Goal: Task Accomplishment & Management: Use online tool/utility

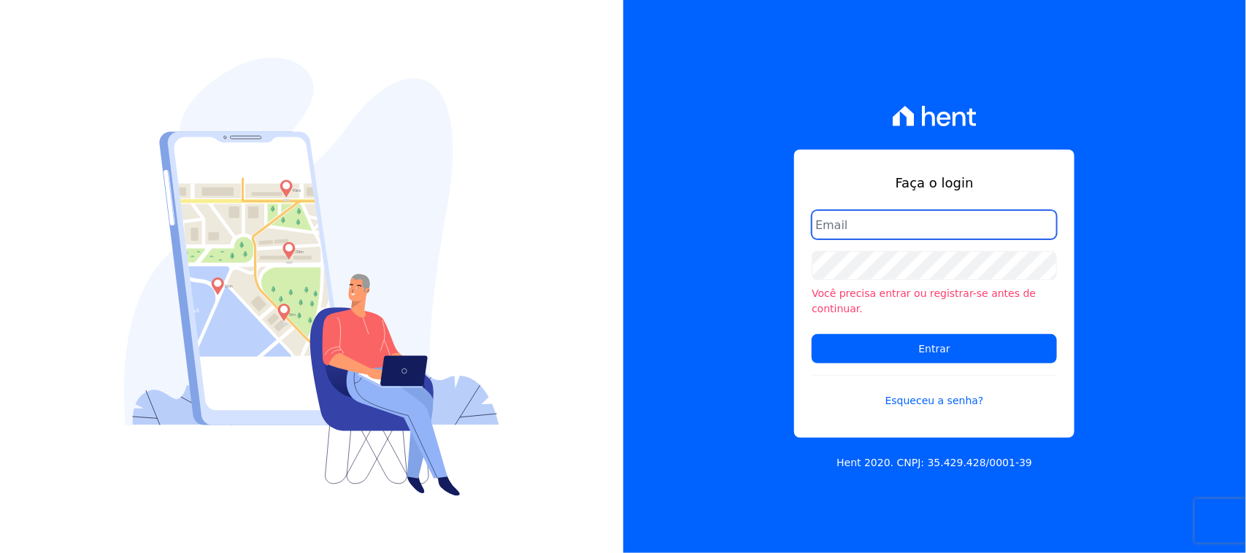
click at [940, 227] on input "email" at bounding box center [934, 224] width 245 height 29
type input "cobranca@construtorafarias.com.br"
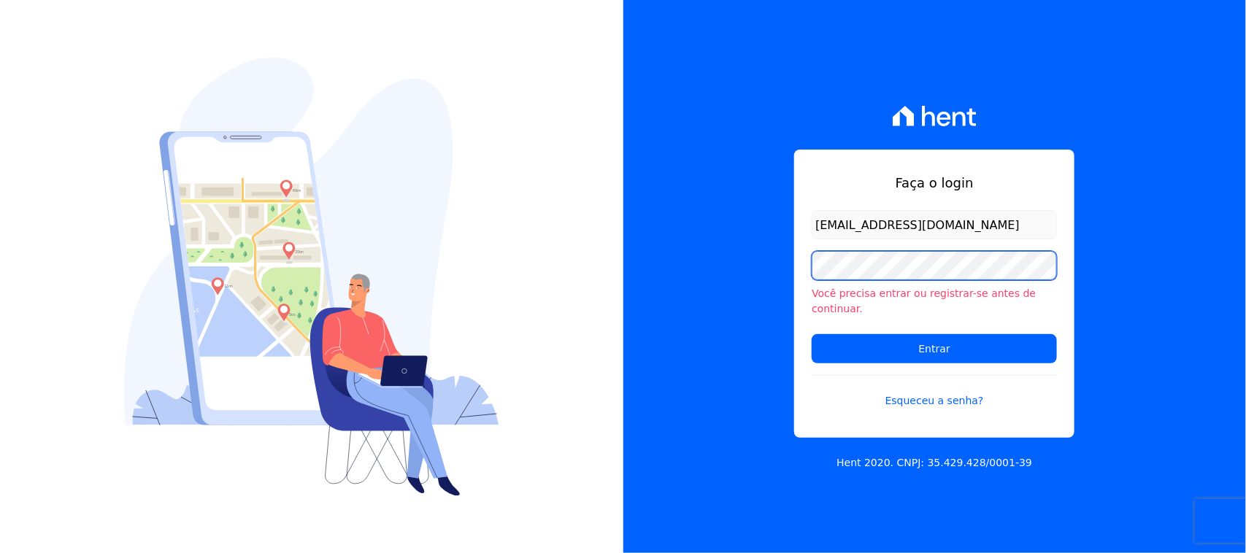
click at [812, 334] on input "Entrar" at bounding box center [934, 348] width 245 height 29
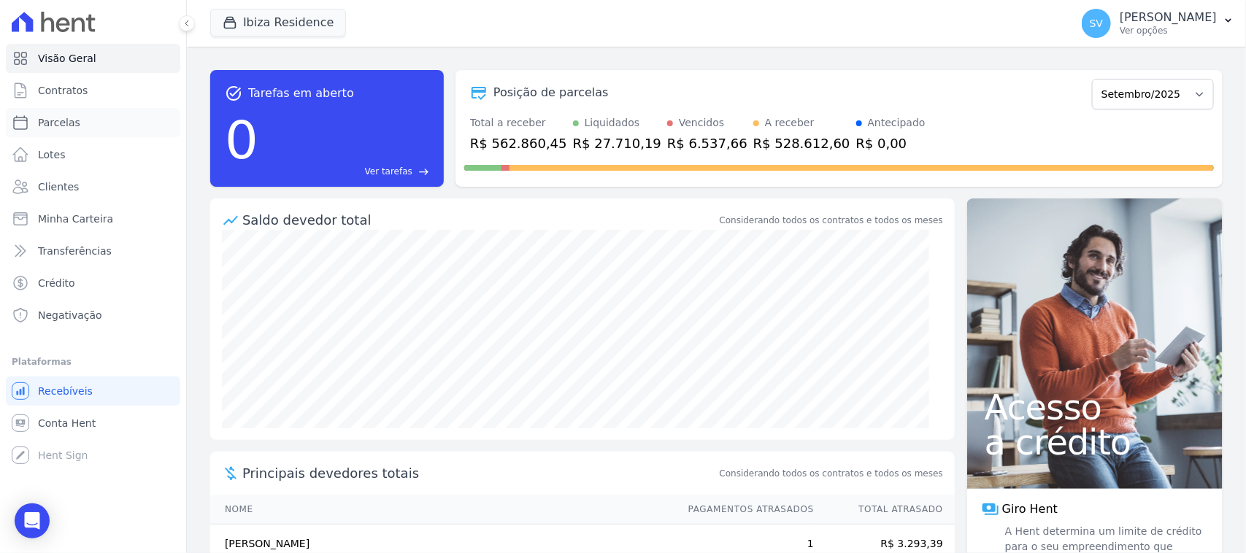
drag, startPoint x: 91, startPoint y: 128, endPoint x: 315, endPoint y: 45, distance: 238.2
click at [90, 128] on link "Parcelas" at bounding box center [93, 122] width 175 height 29
select select
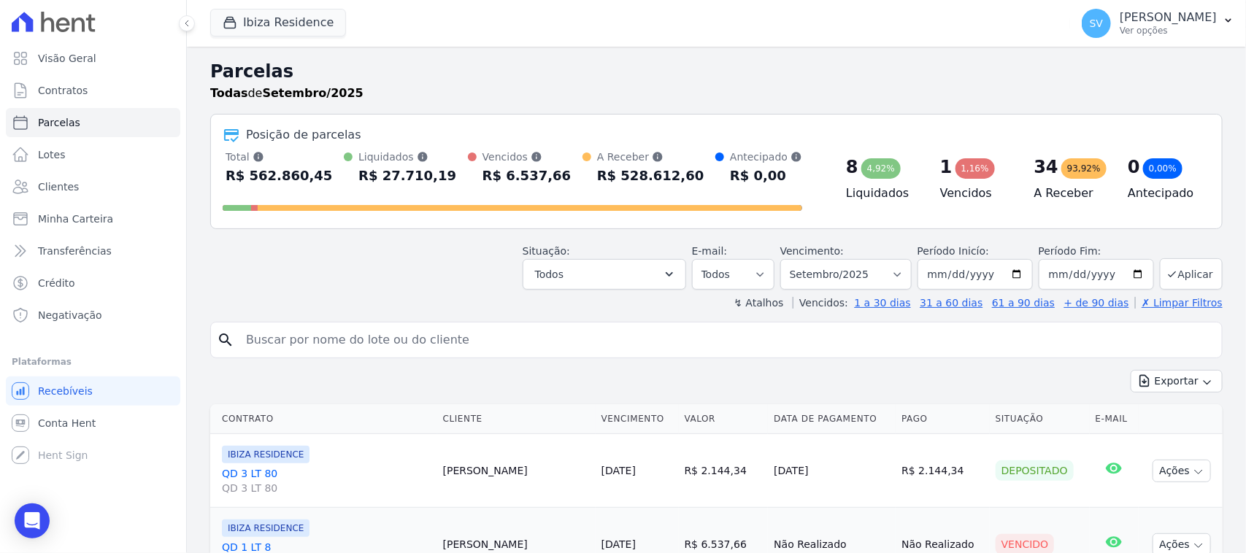
click at [420, 345] on input "search" at bounding box center [726, 340] width 979 height 29
type input "MARLON OLIVEIRA BARBOZA AVALO"
select select
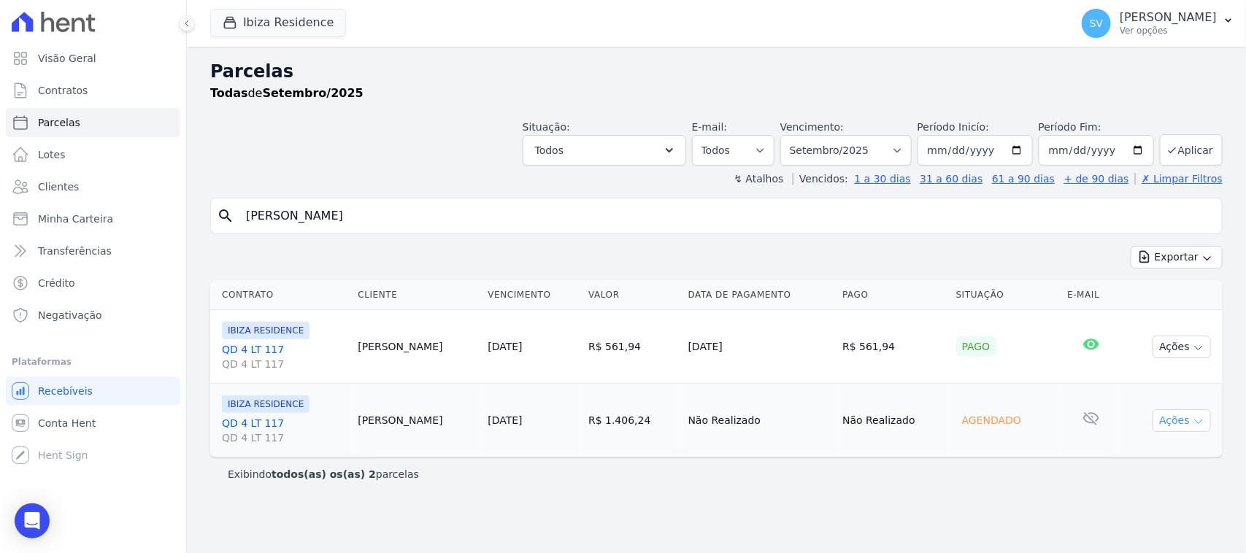
click at [1174, 416] on button "Ações" at bounding box center [1182, 421] width 58 height 23
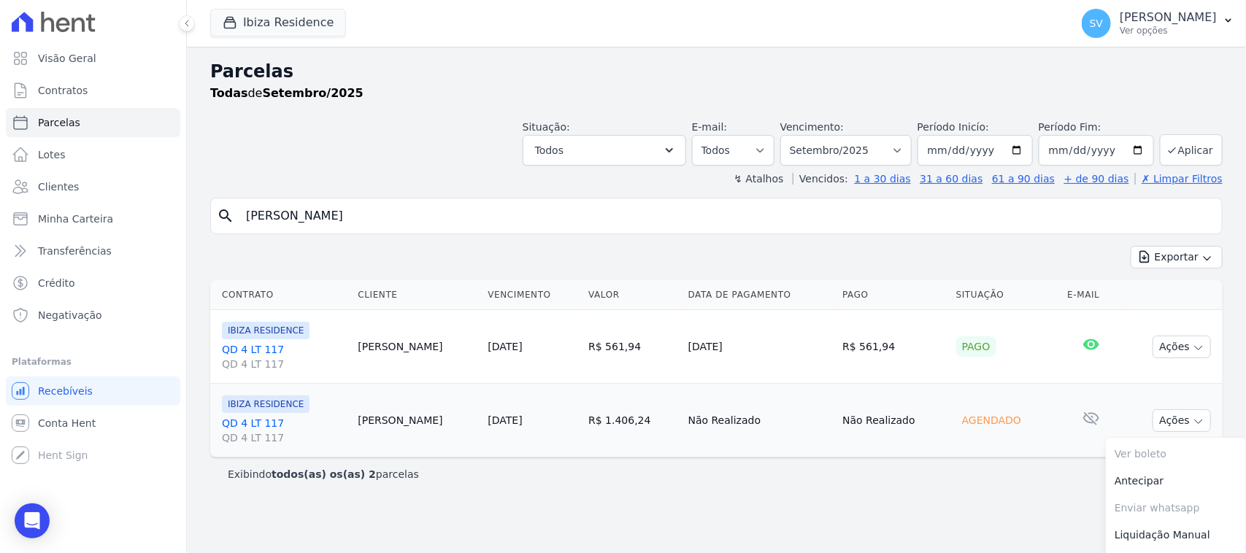
click at [924, 517] on div "Parcelas Todas de Setembro/2025 Situação: Agendado Em Aberto Pago Processando C…" at bounding box center [716, 300] width 1059 height 507
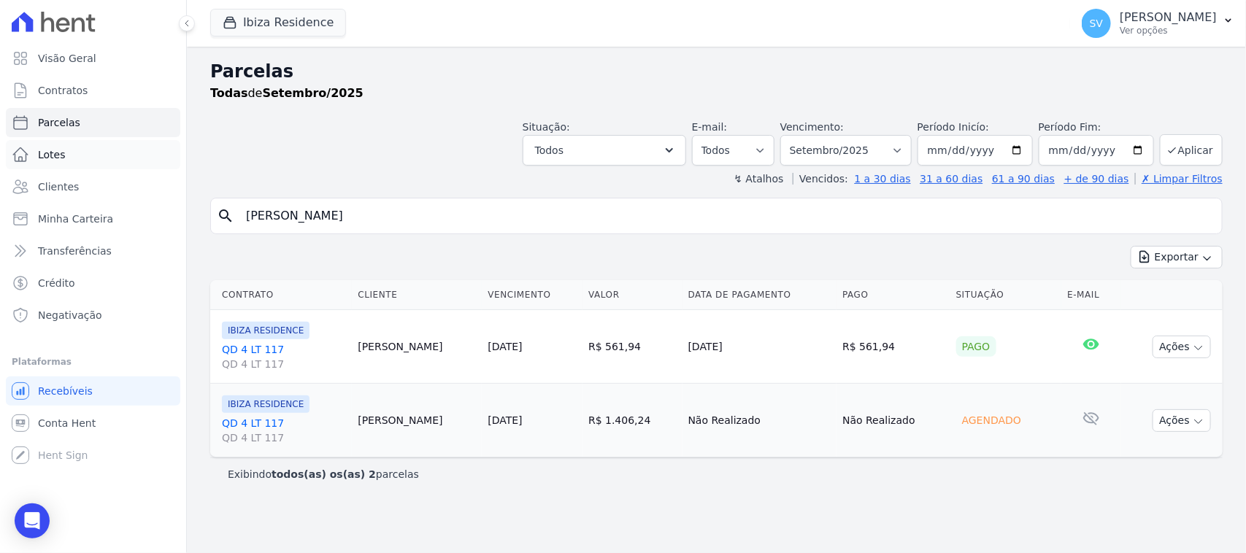
drag, startPoint x: 531, startPoint y: 226, endPoint x: 139, endPoint y: 144, distance: 399.9
click at [140, 151] on div "Visão Geral Contratos Parcelas Lotes Clientes Minha Carteira Transferências Cré…" at bounding box center [623, 276] width 1246 height 553
type input "endrigo antunes"
select select
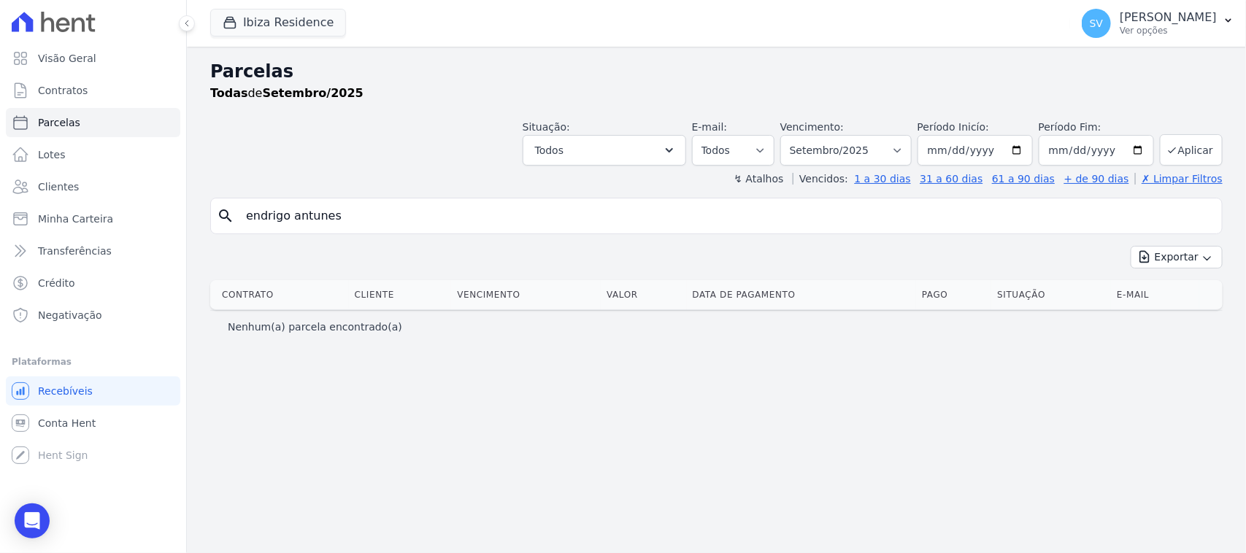
click at [575, 217] on input "endrigo antunes" at bounding box center [726, 216] width 979 height 29
select select
click at [1082, 37] on div "SV SHIRLEY VANESSA SOUSA ALVES Ver opções" at bounding box center [1149, 23] width 135 height 29
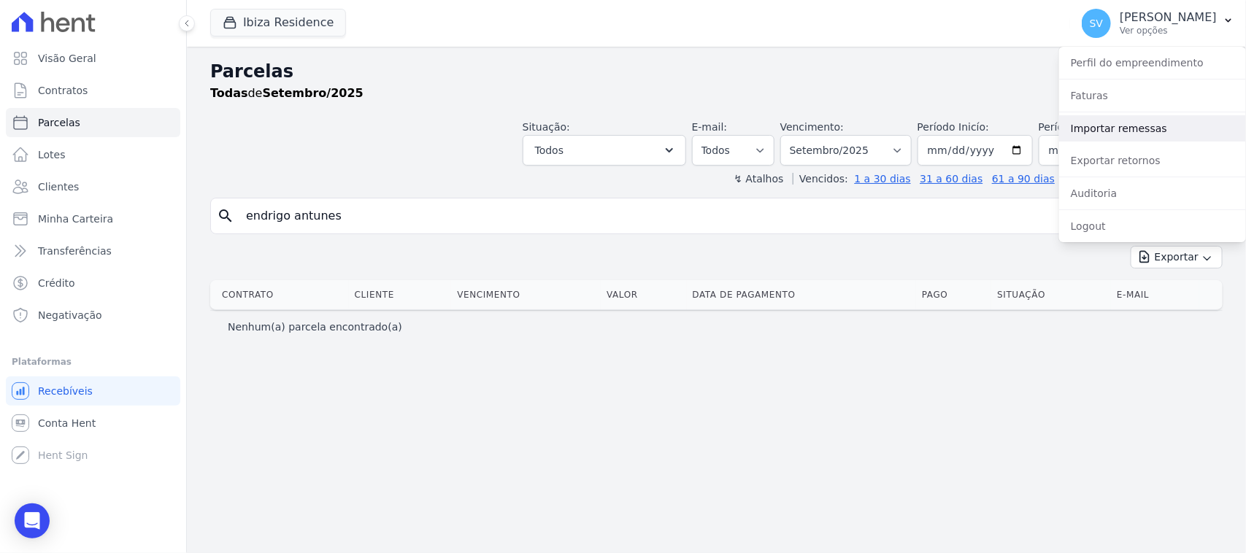
click at [1088, 126] on link "Importar remessas" at bounding box center [1152, 128] width 187 height 26
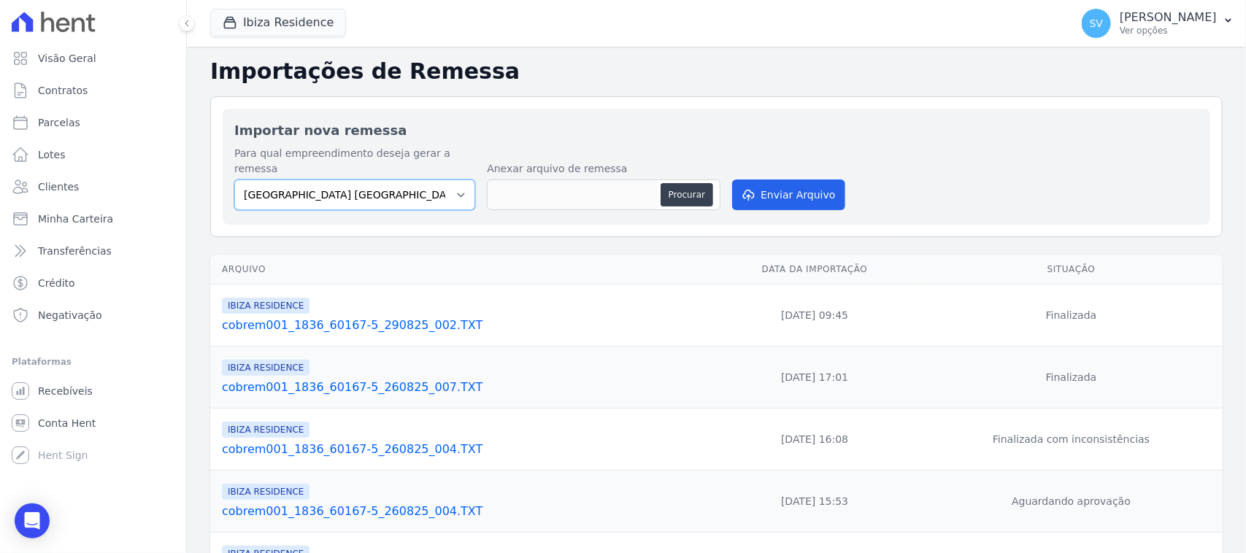
click at [421, 180] on select "[GEOGRAPHIC_DATA] COMPLEXO RESIDENCIAL [GEOGRAPHIC_DATA] 300 - [PERSON_NAME][GE…" at bounding box center [354, 195] width 241 height 31
click at [234, 180] on select "[GEOGRAPHIC_DATA] COMPLEXO RESIDENCIAL [GEOGRAPHIC_DATA] 300 - [PERSON_NAME][GE…" at bounding box center [354, 195] width 241 height 31
click at [691, 183] on button "Procurar" at bounding box center [687, 194] width 53 height 23
type input "cobrem001_1836_60167-5_090925_002.TXT"
click at [783, 180] on button "Enviar Arquivo" at bounding box center [788, 195] width 112 height 31
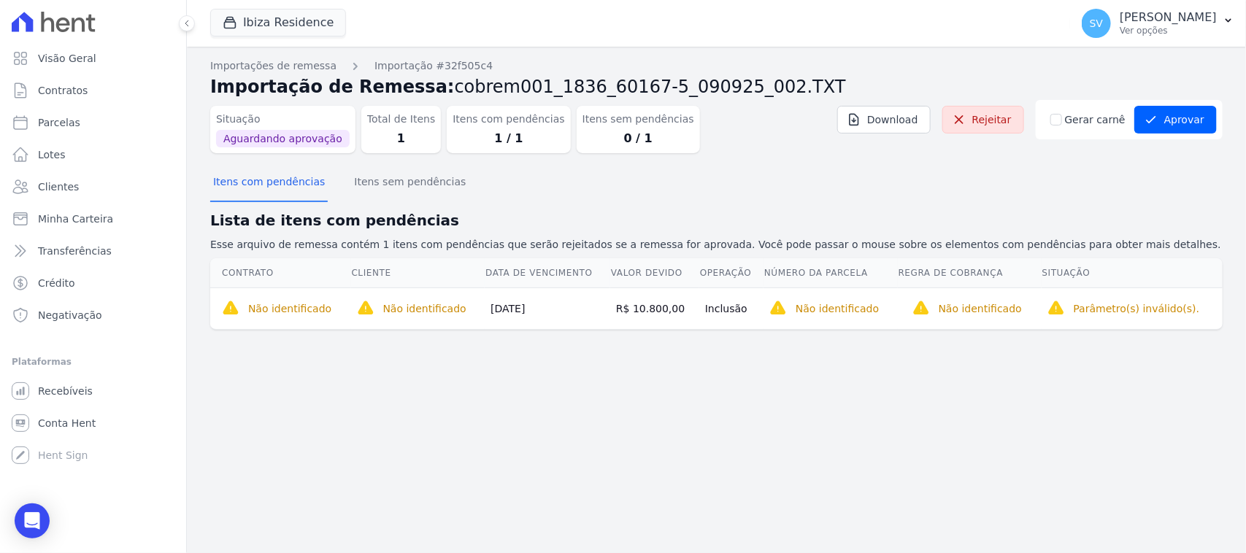
click at [740, 347] on div "Importações de remessa Importação #32f505c4 Importação de Remessa: cobrem001_18…" at bounding box center [716, 205] width 1013 height 295
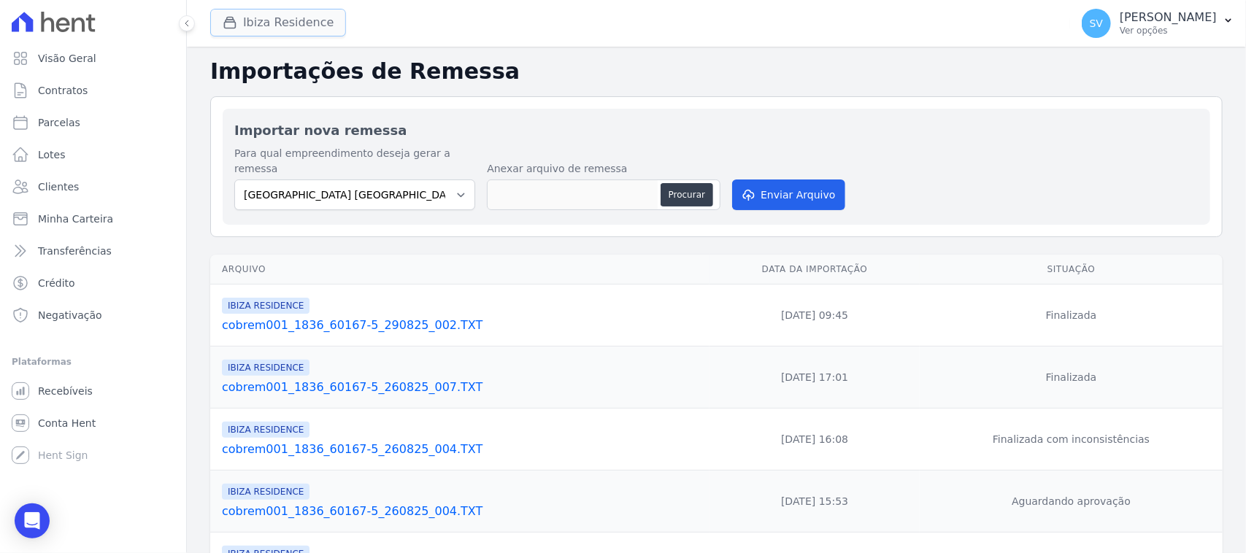
click at [307, 28] on button "Ibiza Residence" at bounding box center [278, 23] width 136 height 28
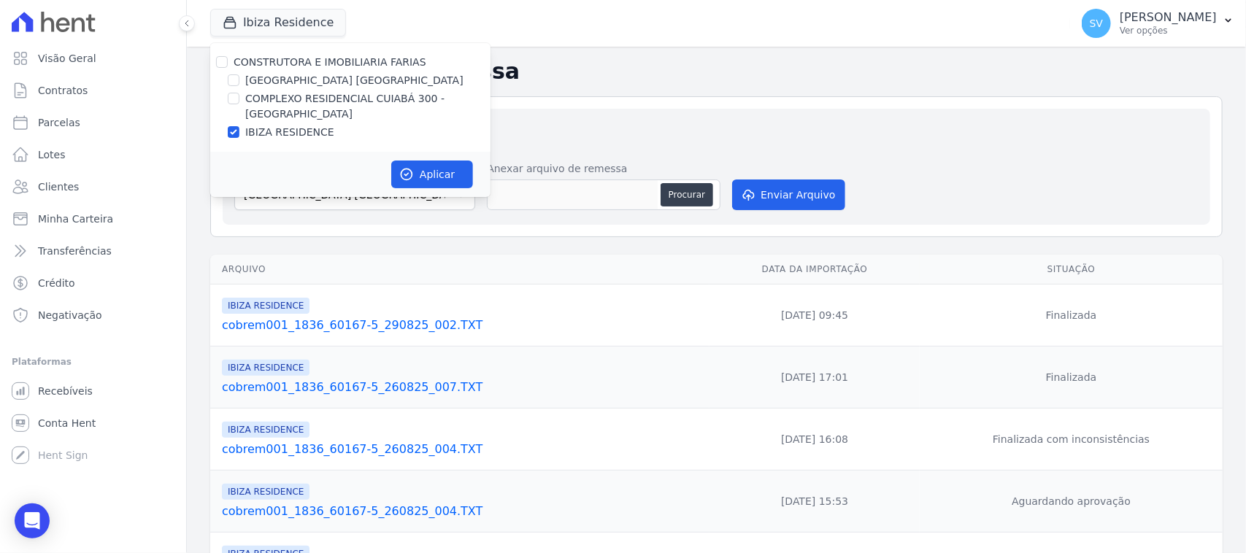
click at [219, 55] on div at bounding box center [222, 62] width 12 height 15
click at [227, 60] on input "CONSTRUTORA E IMOBILIARIA FARIAS" at bounding box center [222, 62] width 12 height 12
checkbox input "true"
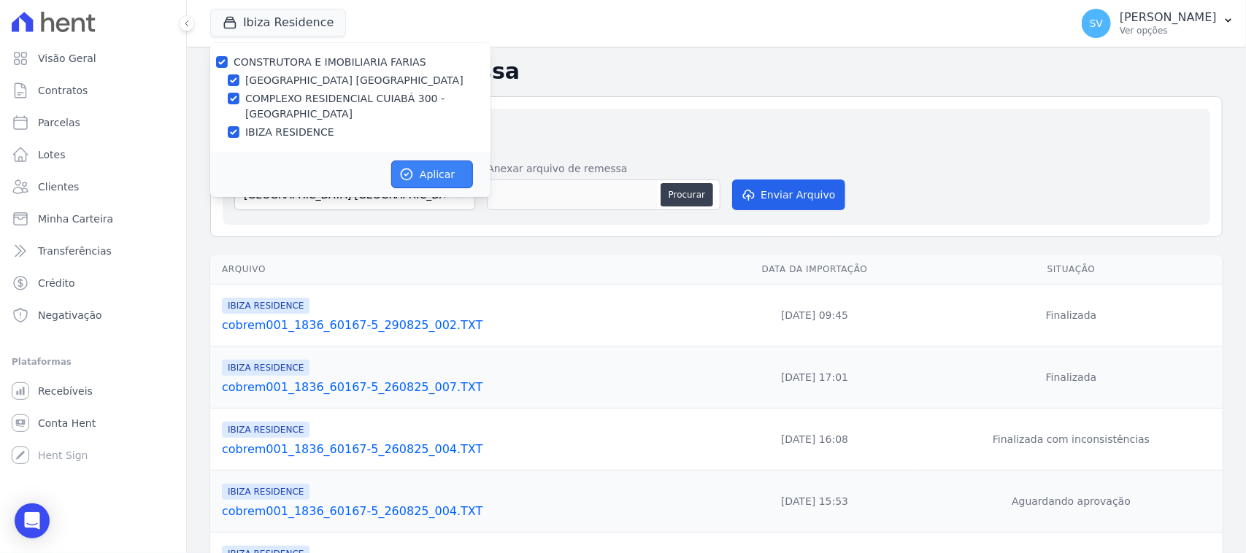
click at [447, 168] on button "Aplicar" at bounding box center [432, 175] width 82 height 28
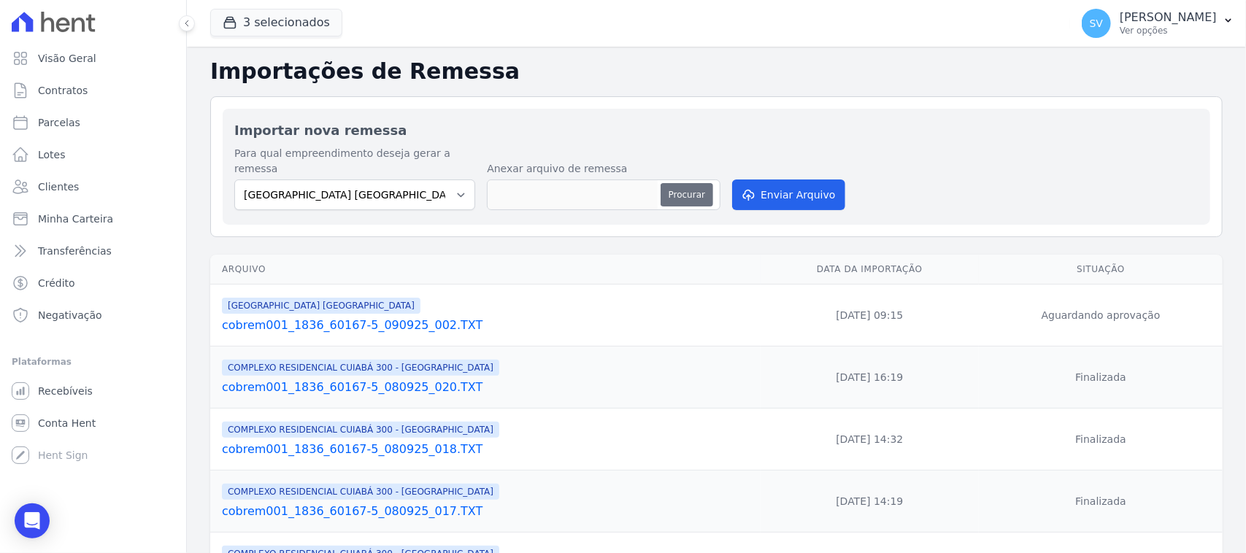
click at [689, 183] on button "Procurar" at bounding box center [687, 194] width 53 height 23
type input "cobrem001_1836_60167-5_090925_002.TXT"
click at [756, 180] on button "Enviar Arquivo" at bounding box center [788, 195] width 112 height 31
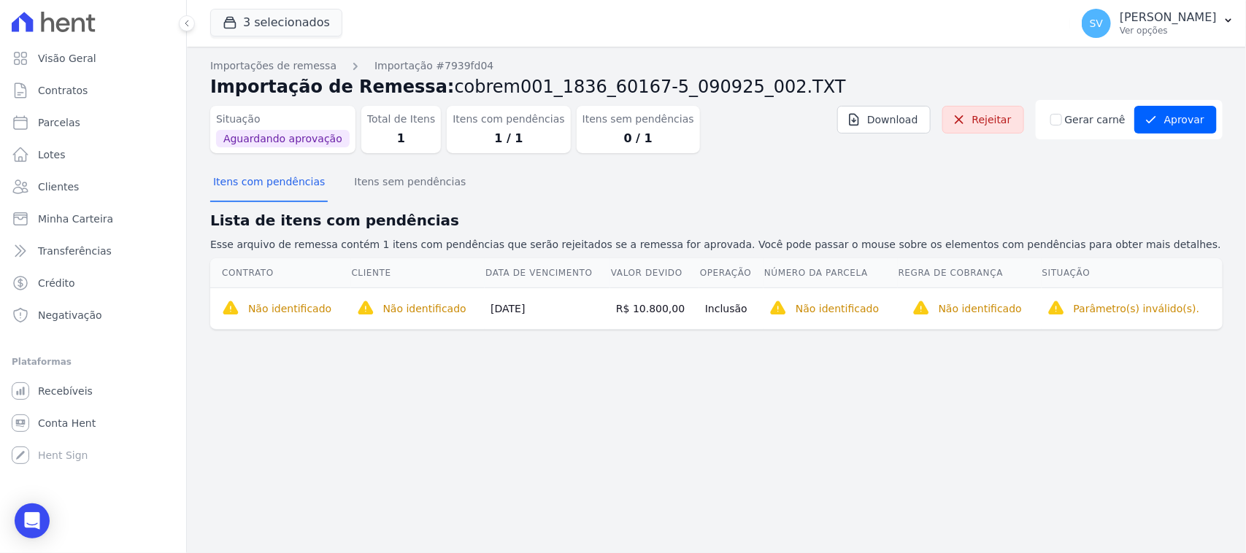
click at [763, 405] on div "Importações de remessa Importação #7939fd04 Importação de Remessa: cobrem001_18…" at bounding box center [716, 300] width 1059 height 507
click at [359, 188] on button "Itens sem pendências" at bounding box center [410, 183] width 118 height 38
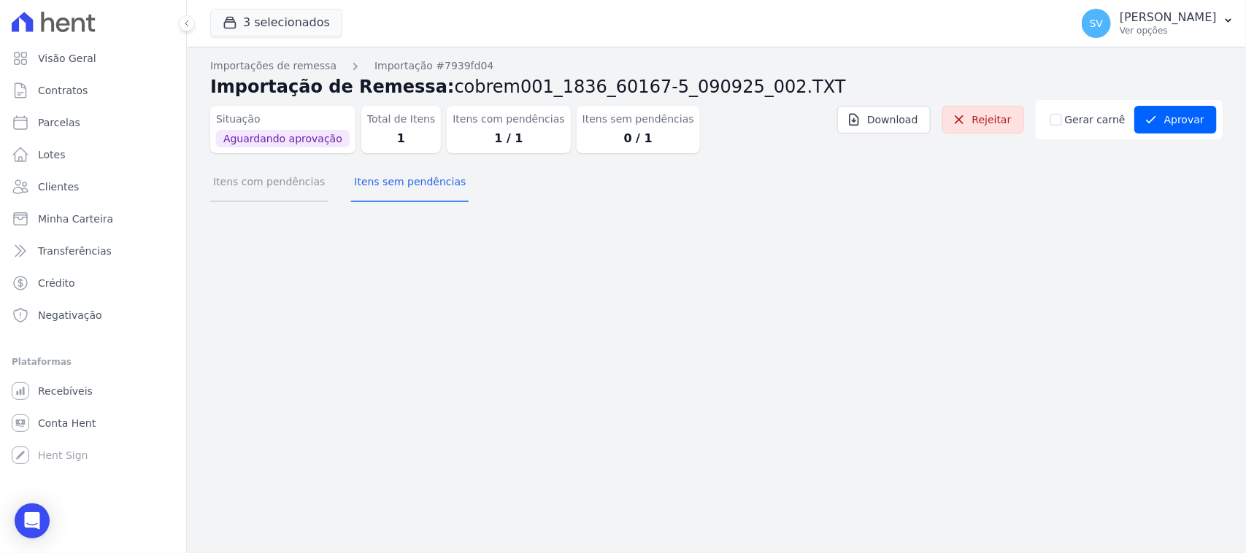
click at [280, 191] on button "Itens com pendências" at bounding box center [269, 183] width 118 height 38
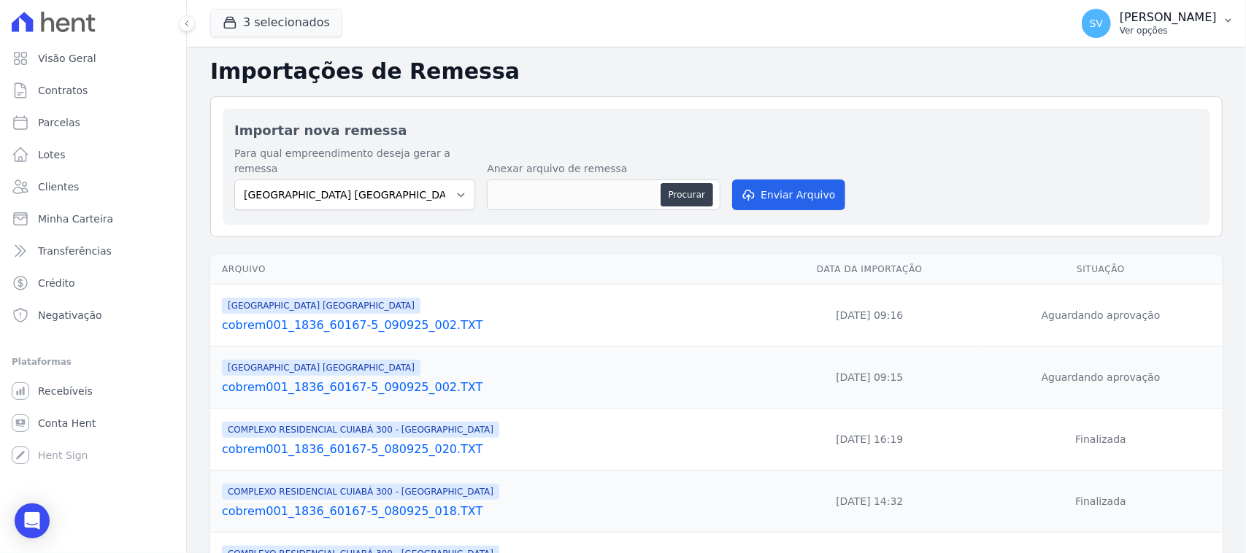
click at [1120, 20] on p "[PERSON_NAME]" at bounding box center [1168, 17] width 97 height 15
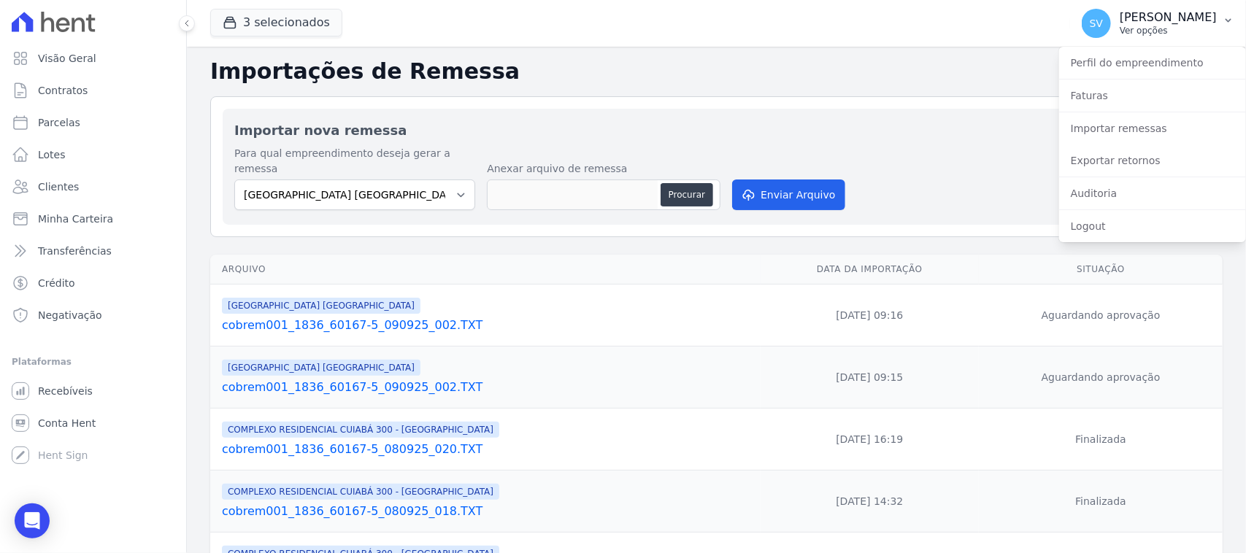
click at [1120, 20] on p "[PERSON_NAME]" at bounding box center [1168, 17] width 97 height 15
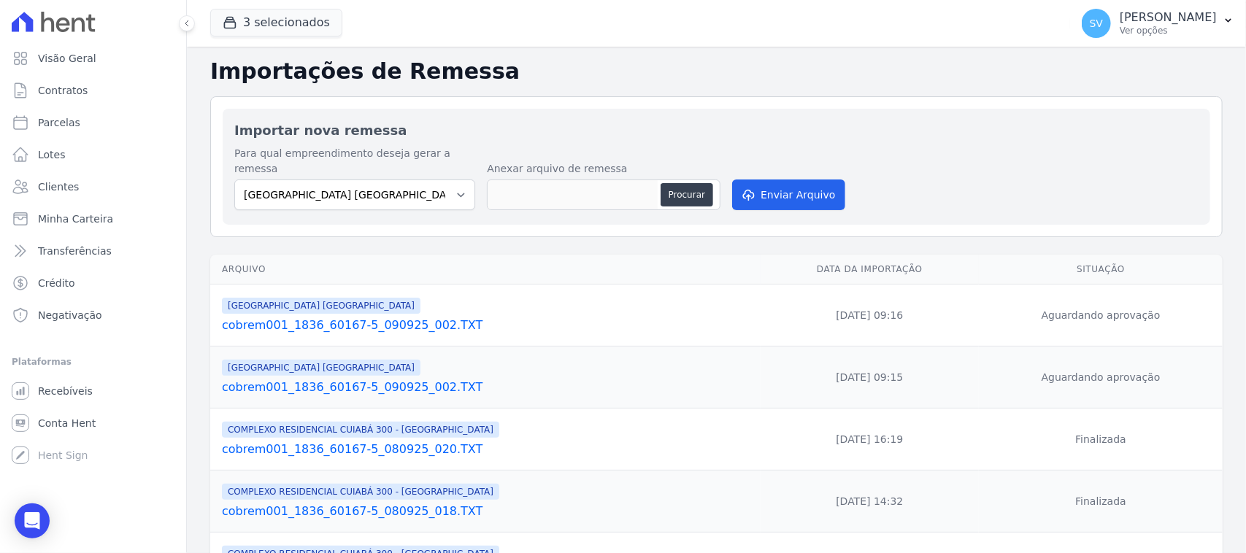
click at [921, 152] on div "Para qual empreendimento deseja gerar a remessa [GEOGRAPHIC_DATA] COMPLEXO RESI…" at bounding box center [716, 179] width 964 height 67
click at [93, 129] on link "Parcelas" at bounding box center [93, 122] width 175 height 29
select select
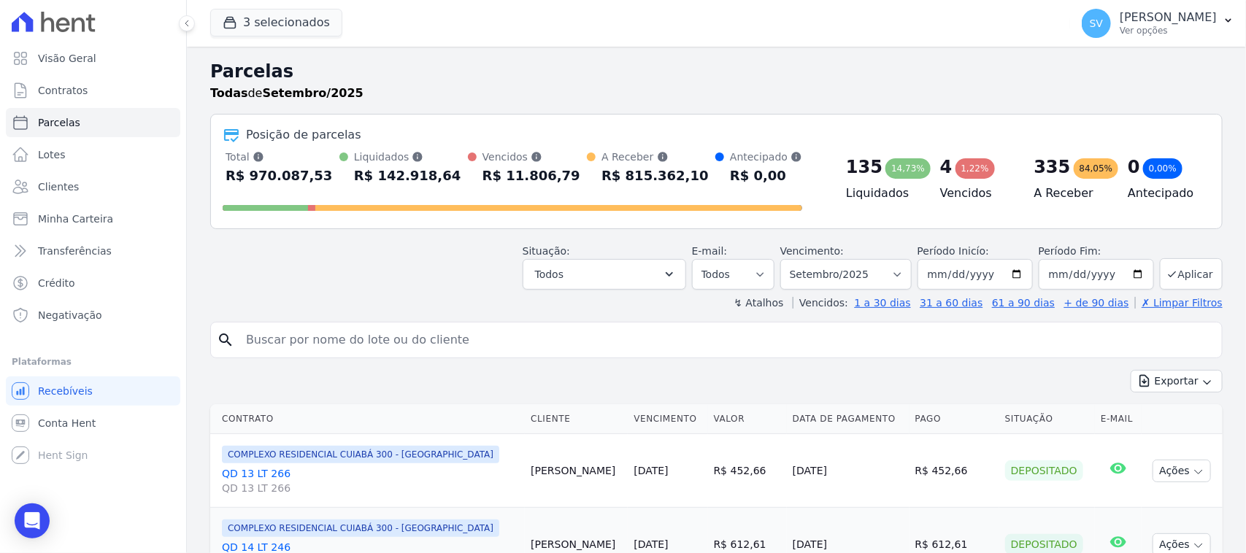
click at [464, 340] on input "search" at bounding box center [726, 340] width 979 height 29
paste input "MARIA HELENA LEITE SANTOS DA SILVA"
type input "MARIA HELENA LEITE SANTOS DA SILVA"
select select
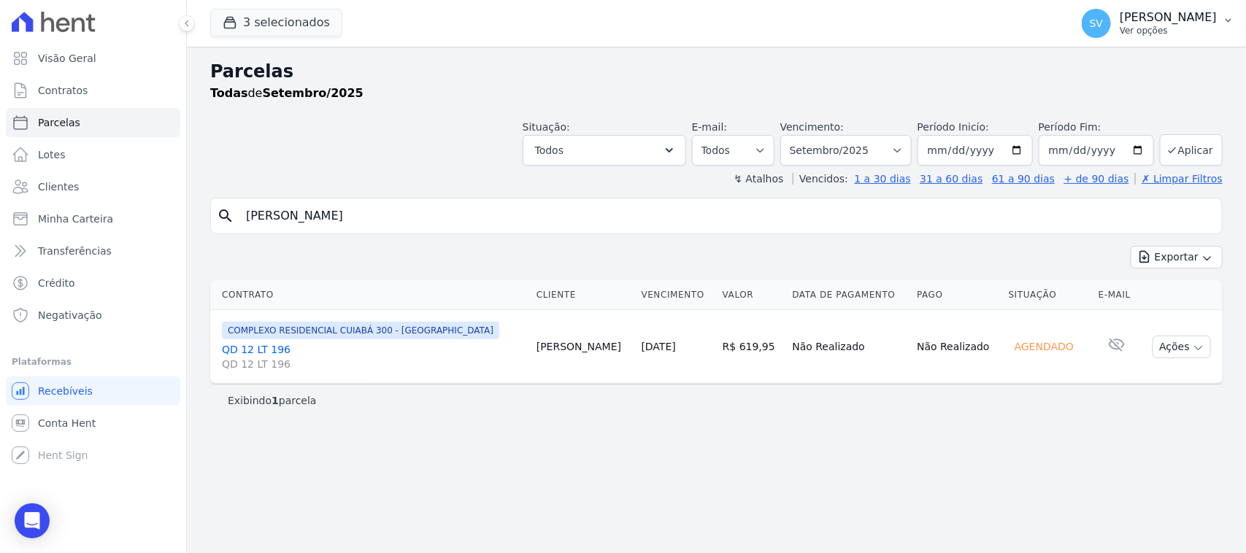
click at [1120, 29] on p "Ver opções" at bounding box center [1168, 31] width 97 height 12
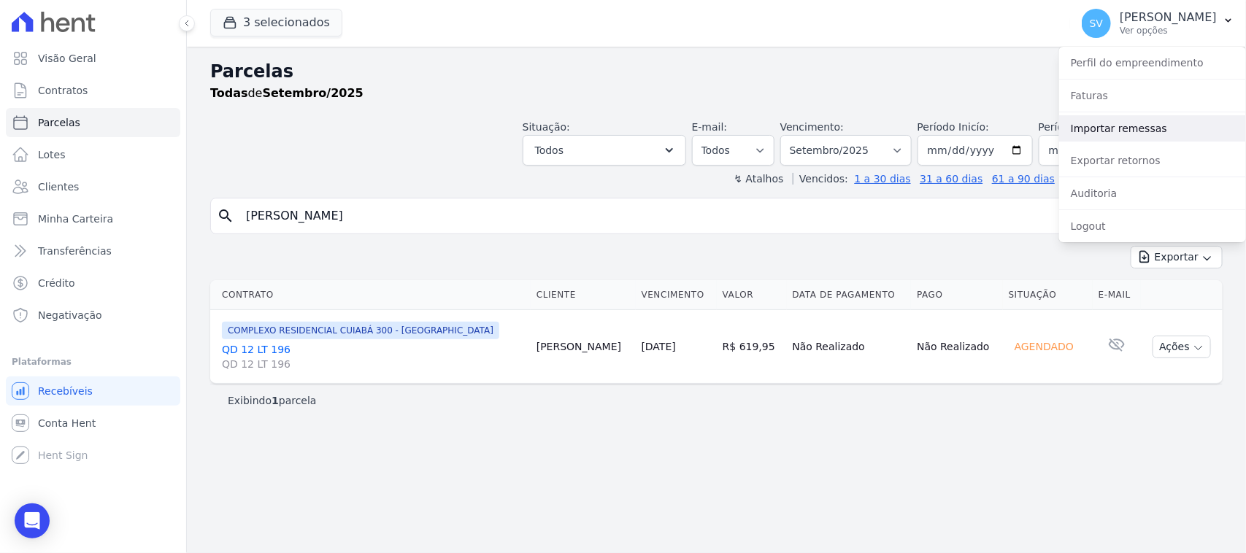
click at [1084, 126] on link "Importar remessas" at bounding box center [1152, 128] width 187 height 26
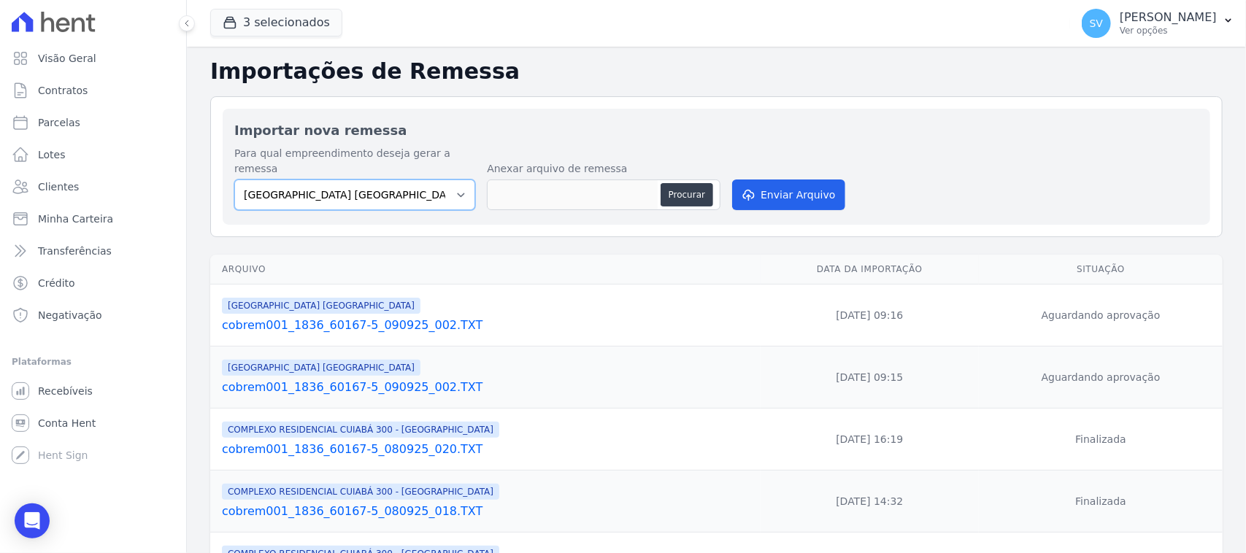
click at [414, 181] on select "[GEOGRAPHIC_DATA] COMPLEXO RESIDENCIAL [GEOGRAPHIC_DATA] 300 - [GEOGRAPHIC_DATA…" at bounding box center [354, 195] width 241 height 31
select select "a999329b-d322-46c5-b2df-9163b092fb9b"
click at [234, 180] on select "[GEOGRAPHIC_DATA] COMPLEXO RESIDENCIAL [GEOGRAPHIC_DATA] 300 - [GEOGRAPHIC_DATA…" at bounding box center [354, 195] width 241 height 31
click at [679, 183] on button "Procurar" at bounding box center [687, 194] width 53 height 23
type input "cobrem001_1836_60167-5_090925_003.TXT"
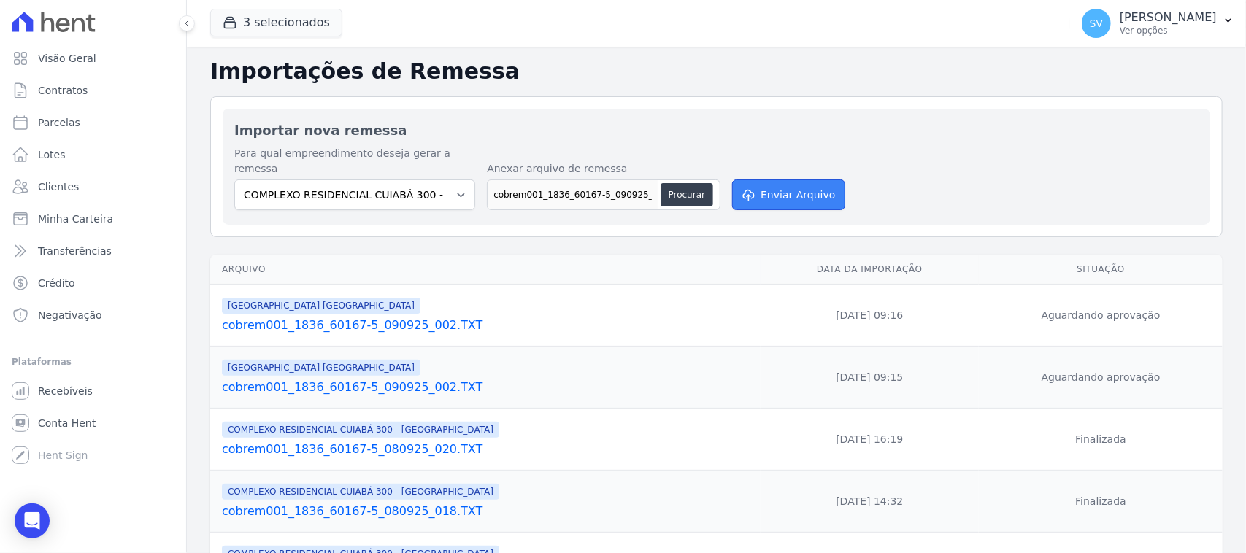
click at [758, 180] on button "Enviar Arquivo" at bounding box center [788, 195] width 112 height 31
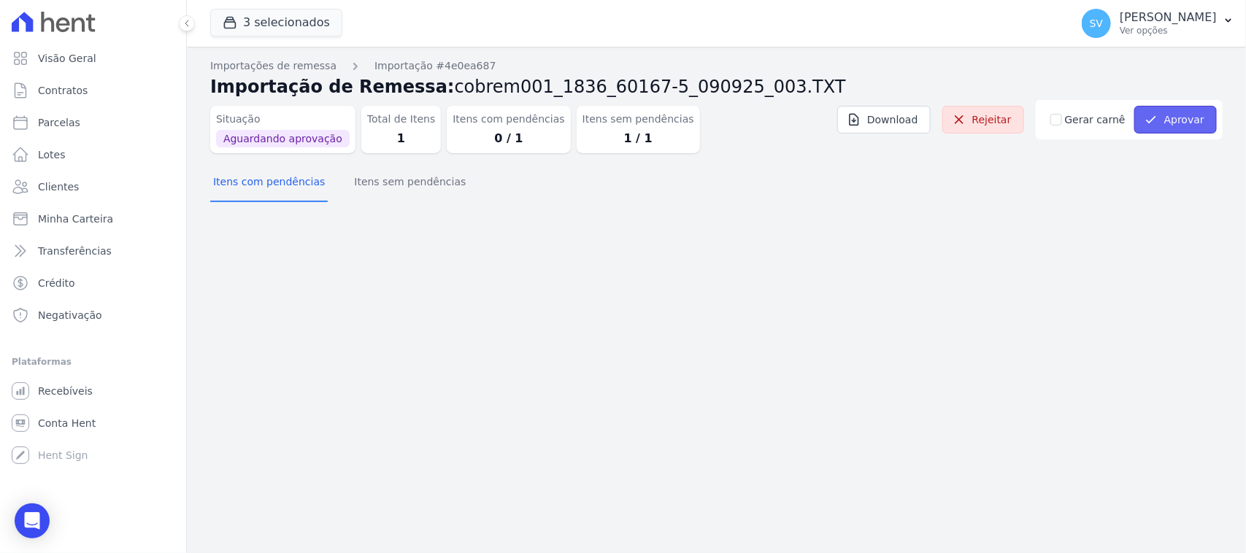
click at [1165, 123] on button "Aprovar" at bounding box center [1176, 120] width 83 height 28
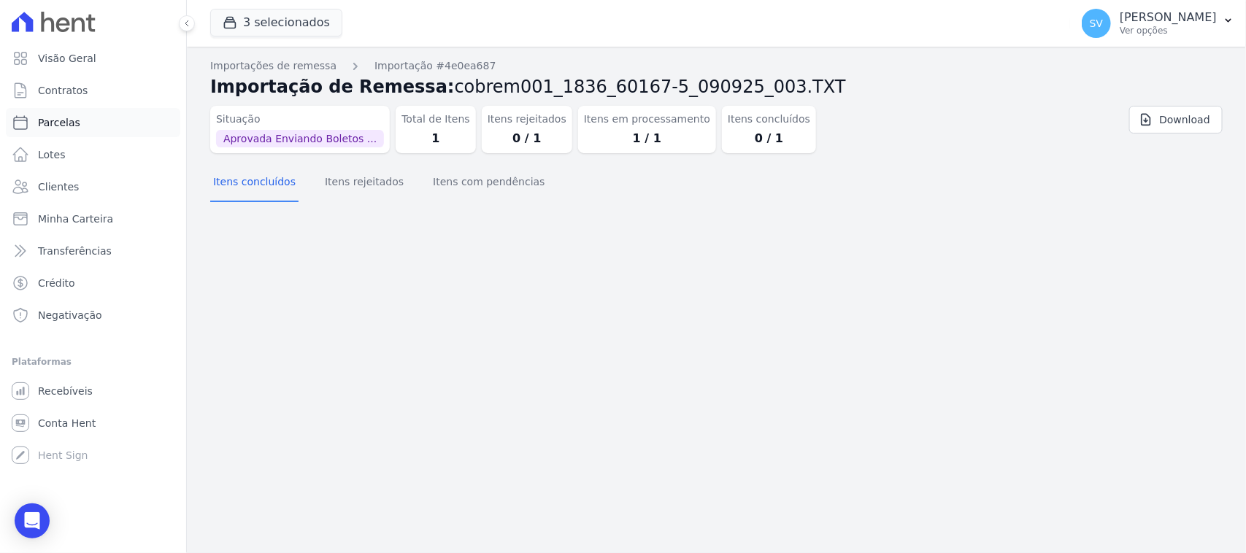
click at [133, 123] on link "Parcelas" at bounding box center [93, 122] width 175 height 29
select select
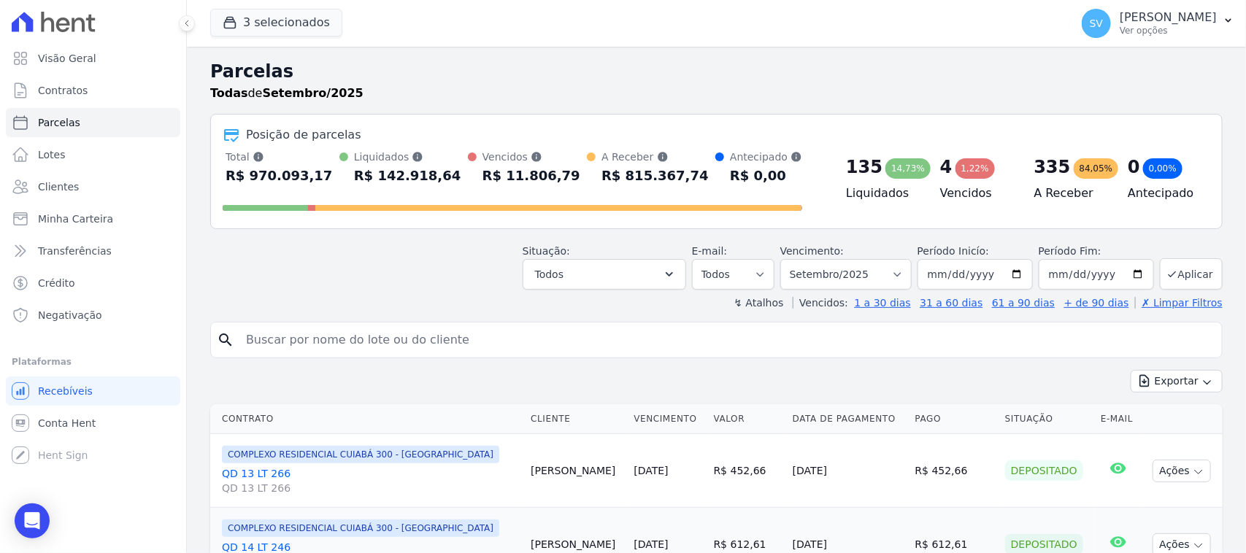
click at [315, 329] on input "search" at bounding box center [726, 340] width 979 height 29
paste input "MARIA HELENA LEITE SANTOS DA SILVA"
type input "MARIA HELENA LEITE SANTOS DA SILVA"
select select
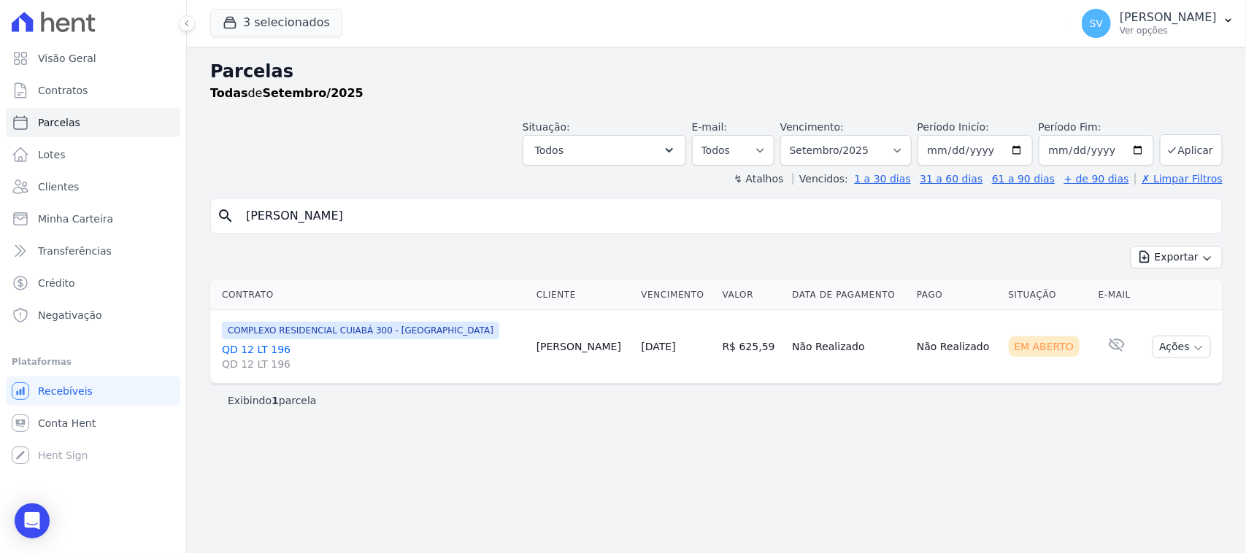
drag, startPoint x: 1176, startPoint y: 356, endPoint x: 1172, endPoint y: 364, distance: 8.8
click at [1176, 356] on button "Ações" at bounding box center [1182, 347] width 58 height 23
click at [1154, 387] on link "Ver boleto" at bounding box center [1176, 380] width 140 height 27
click at [1183, 11] on p "[PERSON_NAME]" at bounding box center [1168, 17] width 97 height 15
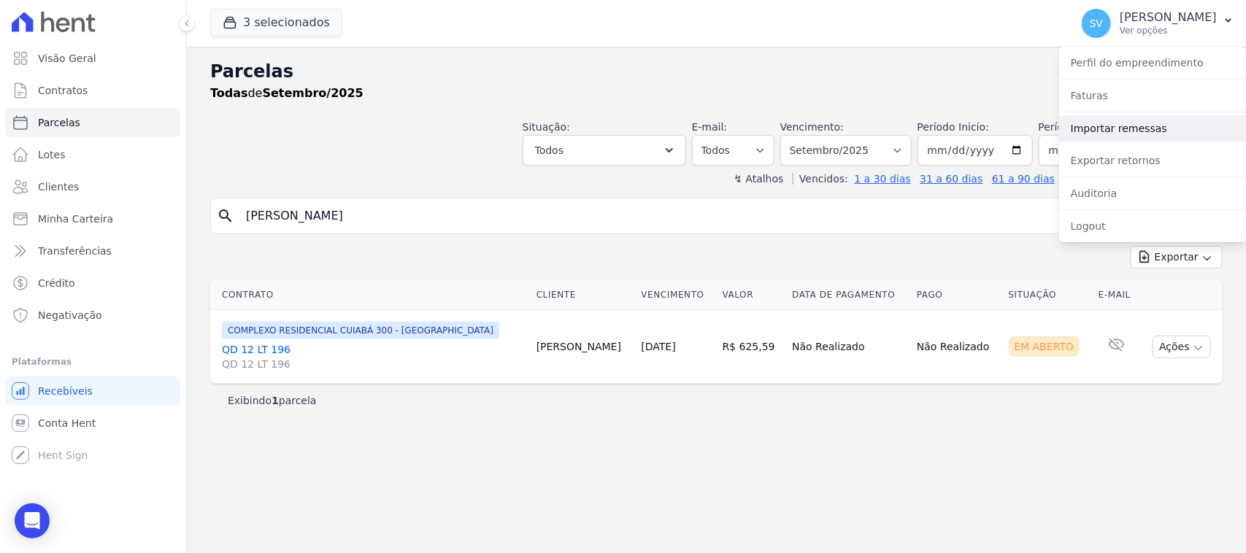
click at [1147, 115] on link "Importar remessas" at bounding box center [1152, 128] width 187 height 26
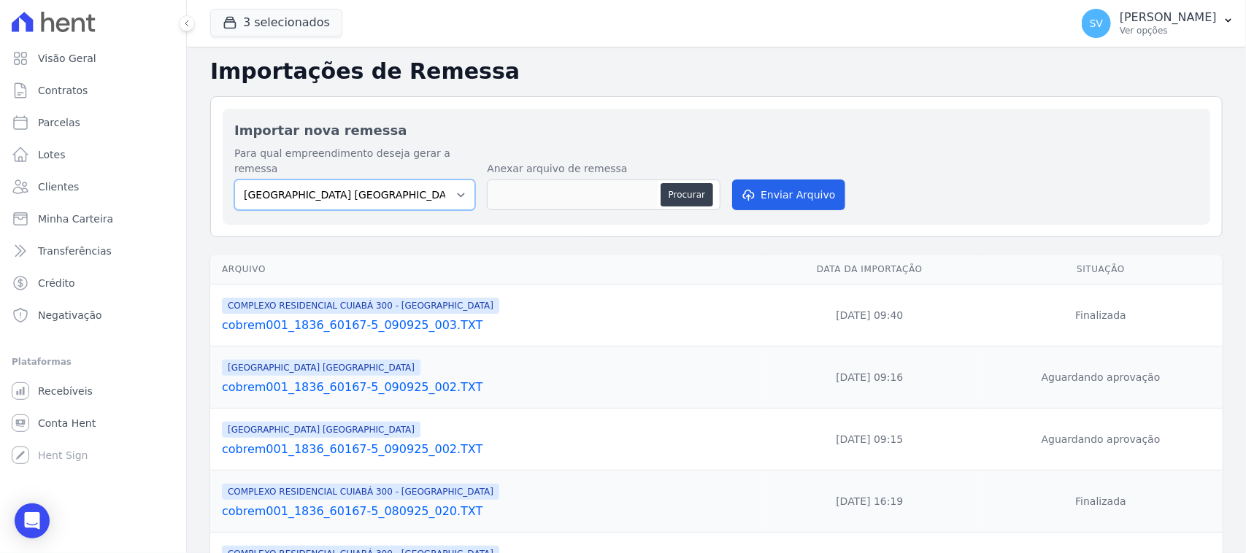
click at [422, 183] on select "[GEOGRAPHIC_DATA] COMPLEXO RESIDENCIAL [GEOGRAPHIC_DATA] 300 - [GEOGRAPHIC_DATA…" at bounding box center [354, 195] width 241 height 31
select select "a999329b-d322-46c5-b2df-9163b092fb9b"
click at [234, 180] on select "[GEOGRAPHIC_DATA] COMPLEXO RESIDENCIAL [GEOGRAPHIC_DATA] 300 - [GEOGRAPHIC_DATA…" at bounding box center [354, 195] width 241 height 31
click at [691, 188] on button "Procurar" at bounding box center [687, 194] width 53 height 23
type input "cobrem001_1836_60167-5_090925_006.TXT"
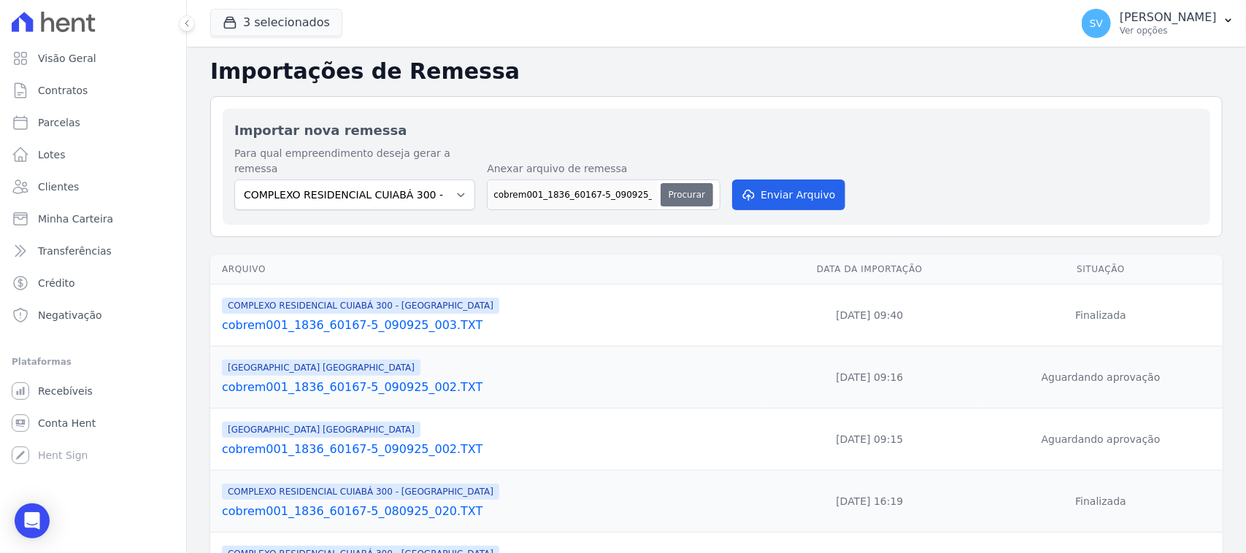
click at [661, 183] on button "Procurar" at bounding box center [687, 194] width 53 height 23
click at [689, 183] on button "Procurar" at bounding box center [687, 194] width 53 height 23
type input "cobrem001_1836_60167-5_090925_006.TXT"
click at [774, 159] on div "Para qual empreendimento deseja gerar a remessa BAHAMAS EAST VILLAGE COMPLEXO R…" at bounding box center [716, 179] width 964 height 67
click at [764, 180] on button "Enviar Arquivo" at bounding box center [788, 195] width 112 height 31
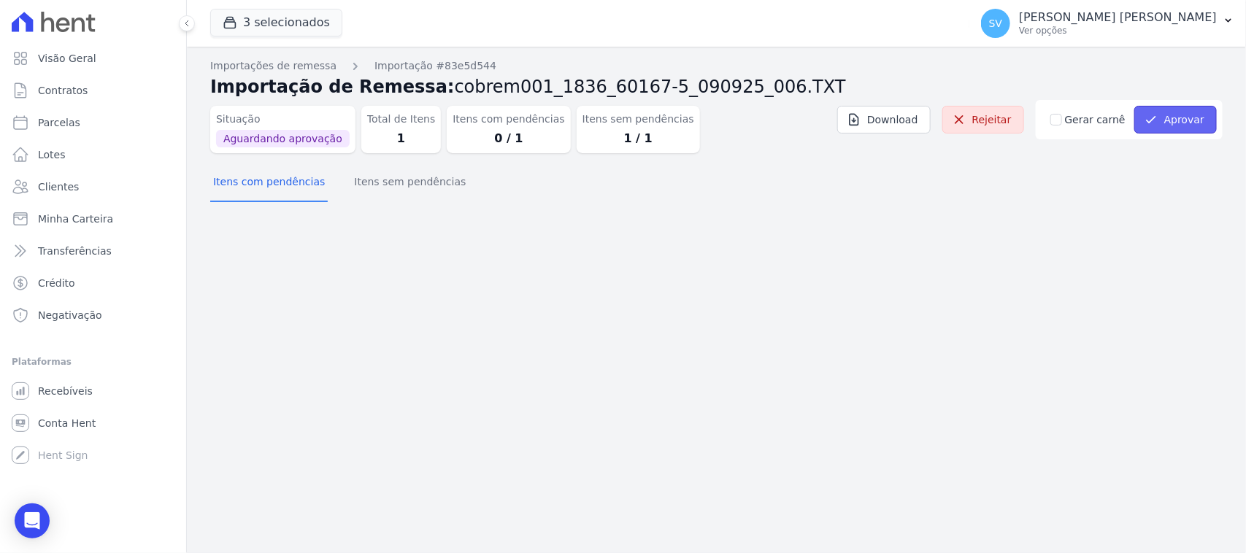
drag, startPoint x: 1181, startPoint y: 114, endPoint x: 1169, endPoint y: 120, distance: 14.0
click at [1181, 115] on button "Aprovar" at bounding box center [1176, 120] width 83 height 28
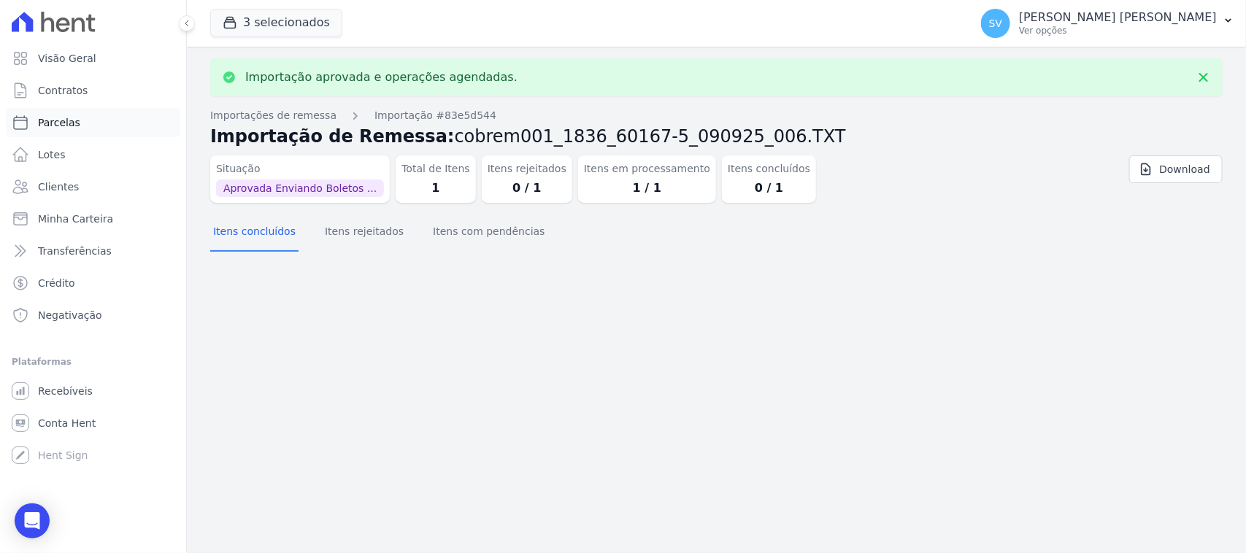
click at [88, 124] on link "Parcelas" at bounding box center [93, 122] width 175 height 29
select select
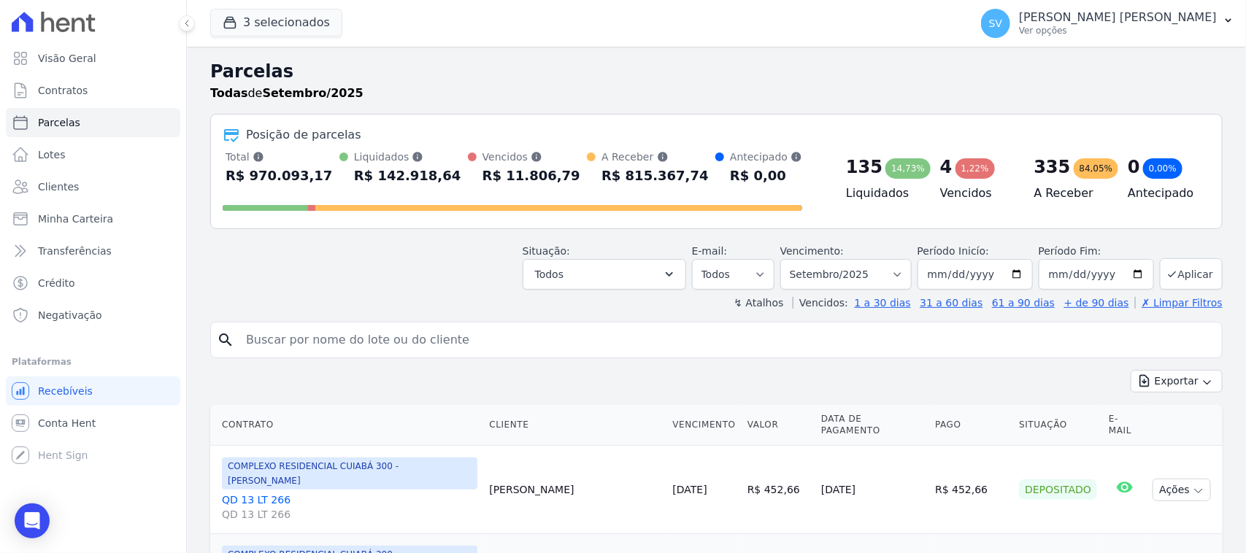
click at [497, 348] on input "search" at bounding box center [726, 340] width 979 height 29
click at [545, 337] on input "search" at bounding box center [726, 340] width 979 height 29
type input "agna padilha"
select select
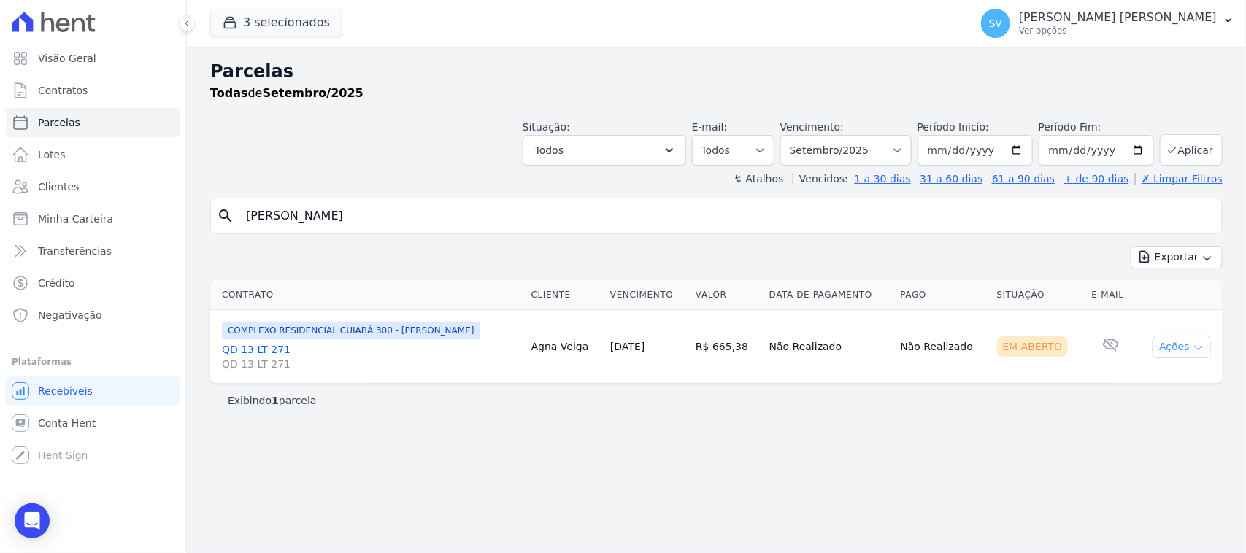
click at [1168, 359] on td "Ações Ver boleto Antecipar Antecipação não disponível Enviar whatsapp É necessá…" at bounding box center [1180, 347] width 86 height 74
click at [1173, 356] on button "Ações" at bounding box center [1182, 347] width 58 height 23
click at [1162, 376] on link "Ver boleto" at bounding box center [1176, 380] width 140 height 27
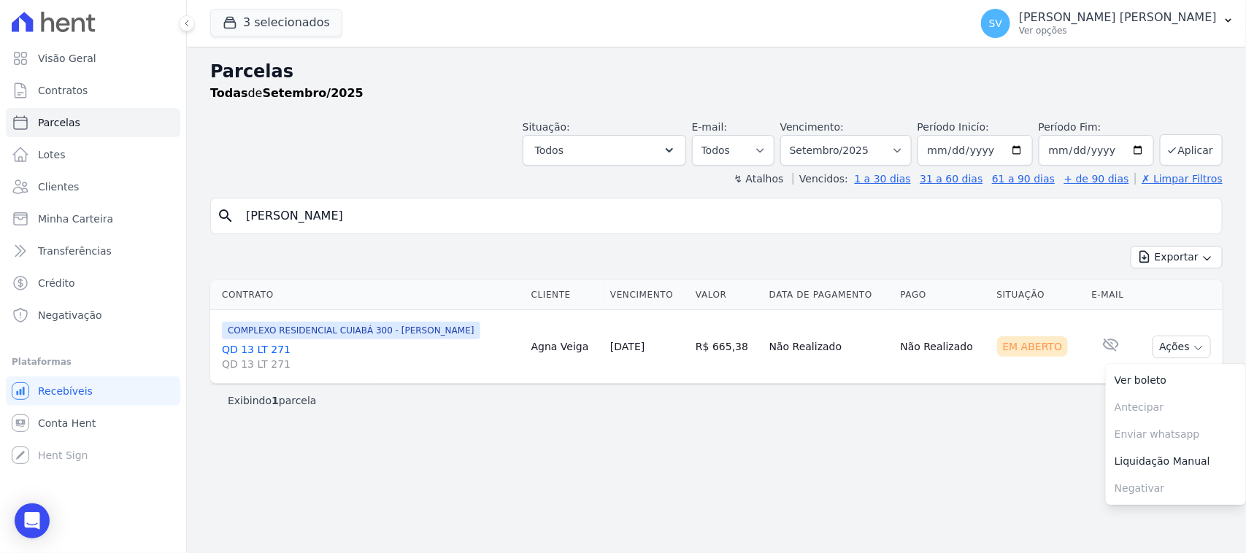
drag, startPoint x: 1046, startPoint y: 31, endPoint x: 1062, endPoint y: 68, distance: 39.9
click at [1048, 31] on p "Ver opções" at bounding box center [1118, 31] width 198 height 12
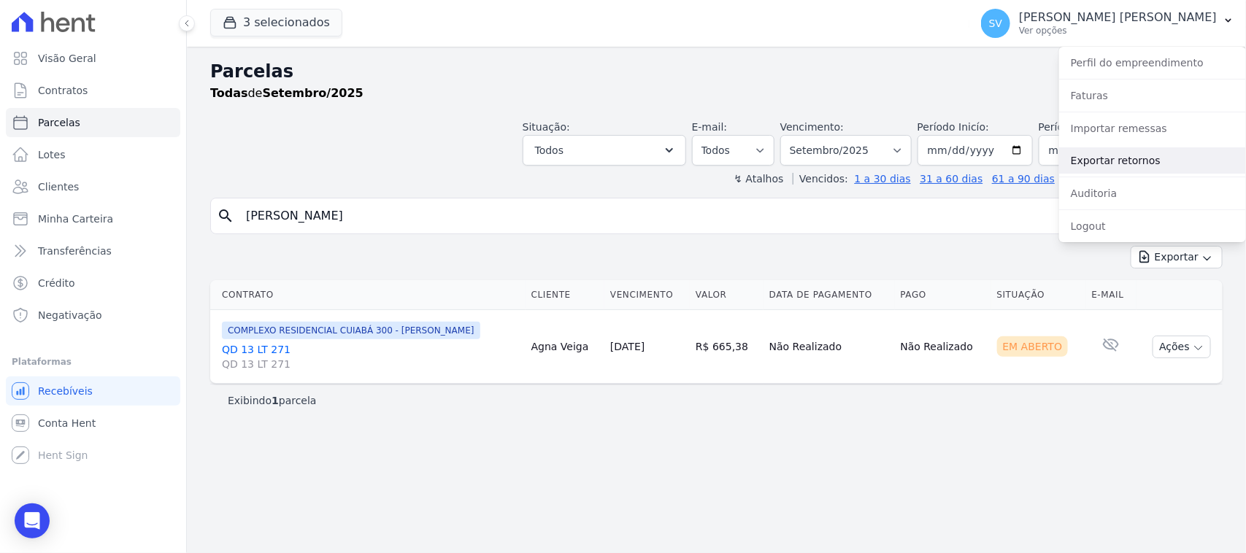
click at [1114, 159] on link "Exportar retornos" at bounding box center [1152, 160] width 187 height 26
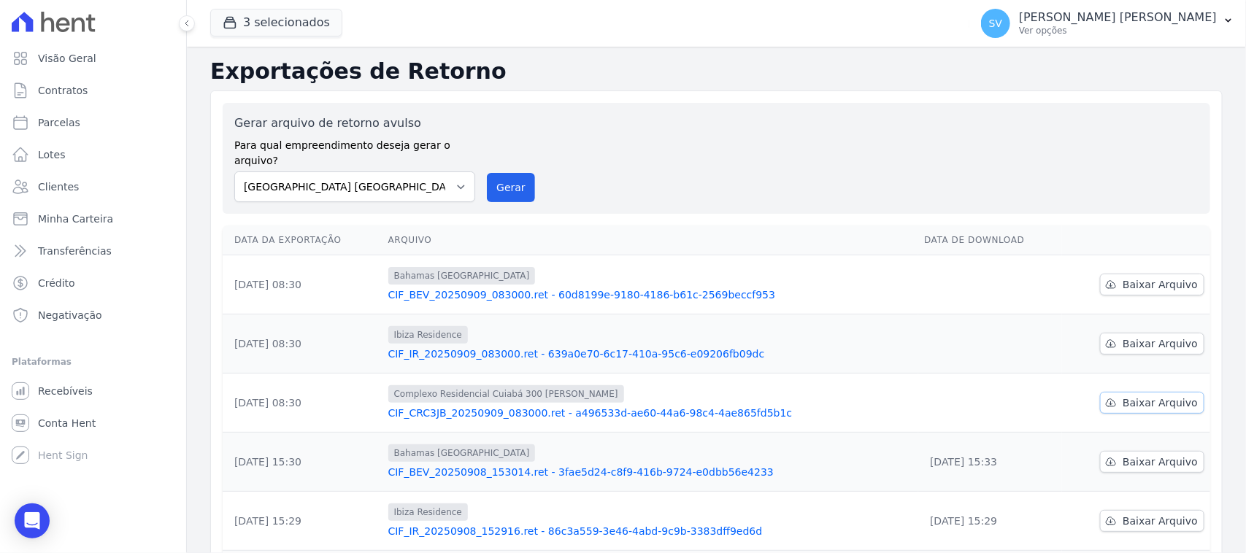
click at [1132, 396] on span "Baixar Arquivo" at bounding box center [1160, 403] width 75 height 15
click at [1126, 337] on span "Baixar Arquivo" at bounding box center [1160, 344] width 75 height 15
click at [1136, 277] on span "Baixar Arquivo" at bounding box center [1160, 284] width 75 height 15
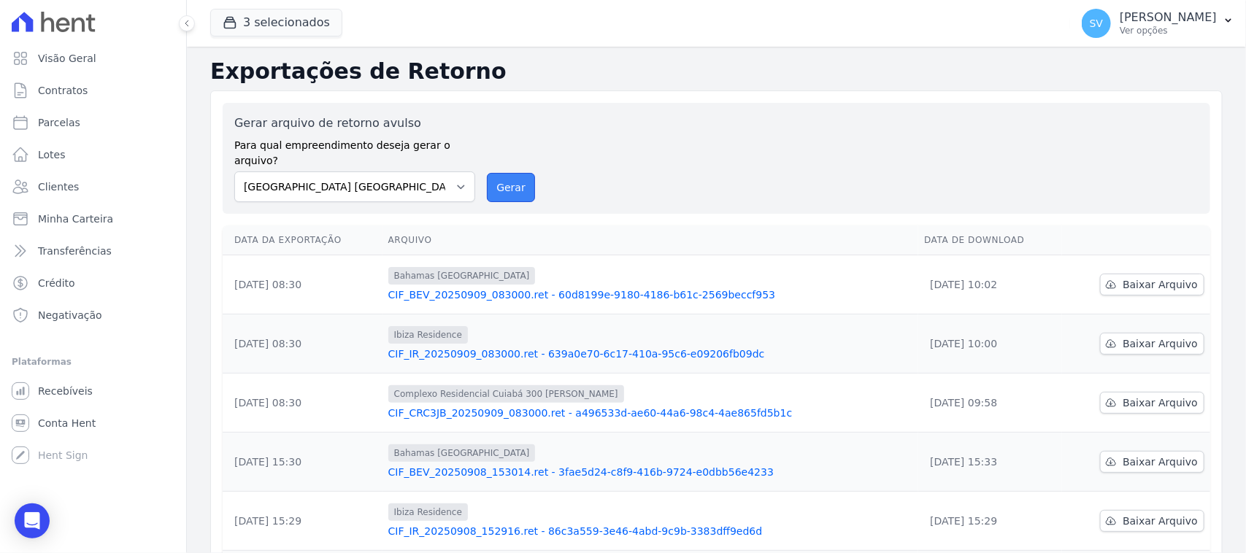
drag, startPoint x: 510, startPoint y: 163, endPoint x: 701, endPoint y: 137, distance: 193.0
click at [510, 173] on button "Gerar" at bounding box center [511, 187] width 48 height 29
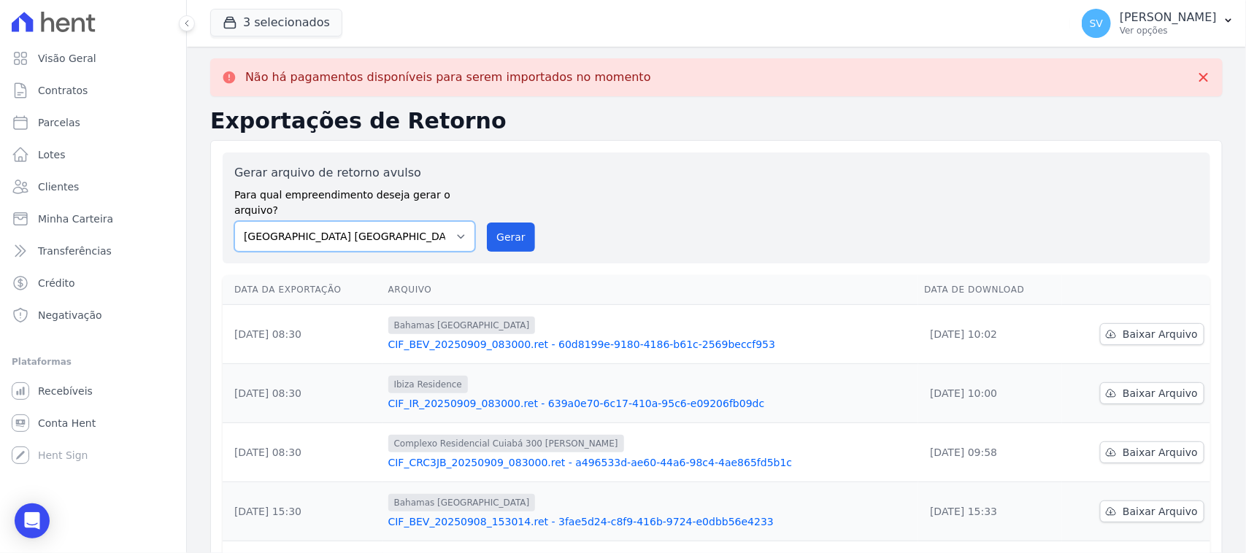
click at [410, 223] on select "[GEOGRAPHIC_DATA] COMPLEXO RESIDENCIAL [GEOGRAPHIC_DATA] 300 - [GEOGRAPHIC_DATA…" at bounding box center [354, 236] width 241 height 31
select select "a999329b-d322-46c5-b2df-9163b092fb9b"
click at [234, 221] on select "[GEOGRAPHIC_DATA] COMPLEXO RESIDENCIAL [GEOGRAPHIC_DATA] 300 - [GEOGRAPHIC_DATA…" at bounding box center [354, 236] width 241 height 31
drag, startPoint x: 494, startPoint y: 221, endPoint x: 701, endPoint y: 139, distance: 222.5
click at [494, 223] on button "Gerar" at bounding box center [511, 237] width 48 height 29
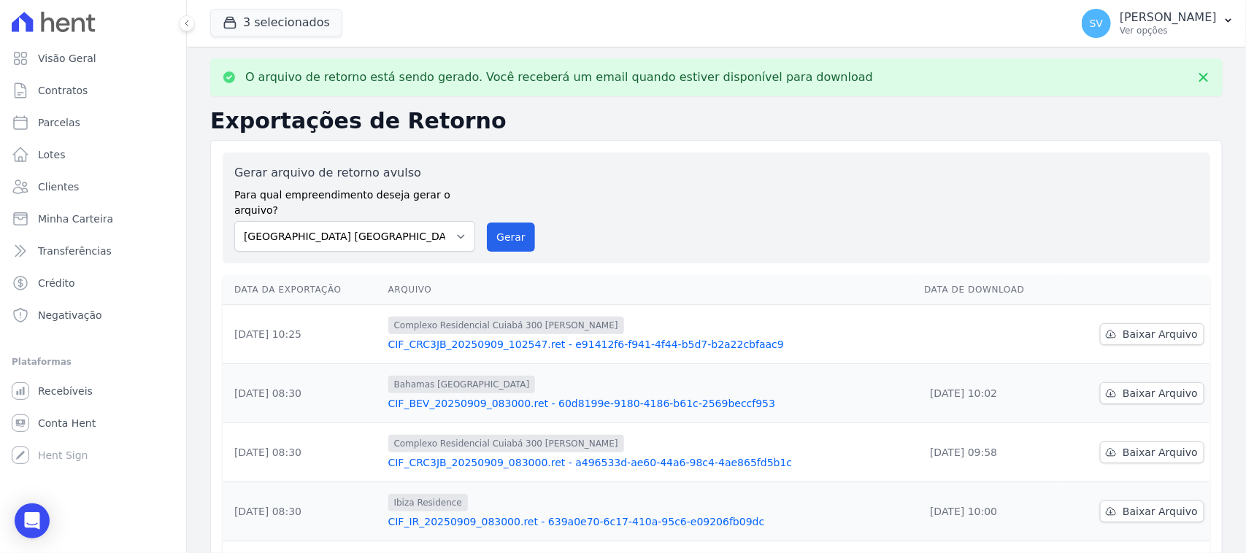
click at [1137, 305] on td "Baixar Arquivo" at bounding box center [1136, 334] width 148 height 59
click at [1132, 327] on span "Baixar Arquivo" at bounding box center [1160, 334] width 75 height 15
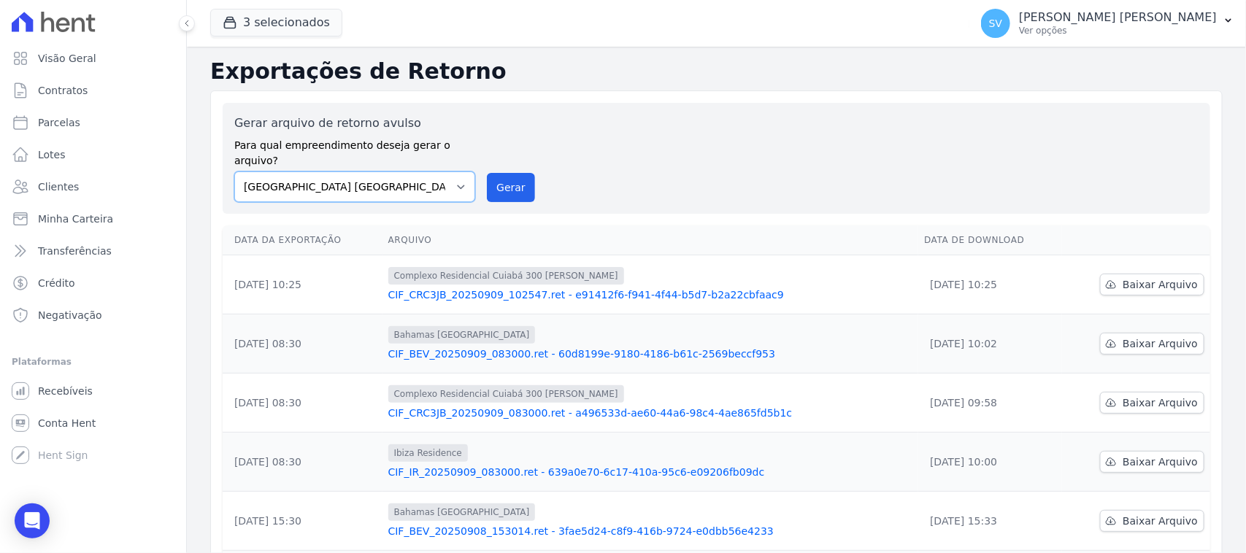
click at [426, 172] on select "[GEOGRAPHIC_DATA] COMPLEXO RESIDENCIAL [GEOGRAPHIC_DATA] 300 - [PERSON_NAME][GE…" at bounding box center [354, 187] width 241 height 31
select select "a999329b-d322-46c5-b2df-9163b092fb9b"
click at [234, 172] on select "[GEOGRAPHIC_DATA] COMPLEXO RESIDENCIAL [GEOGRAPHIC_DATA] 300 - [PERSON_NAME][GE…" at bounding box center [354, 187] width 241 height 31
click at [495, 173] on button "Gerar" at bounding box center [511, 187] width 48 height 29
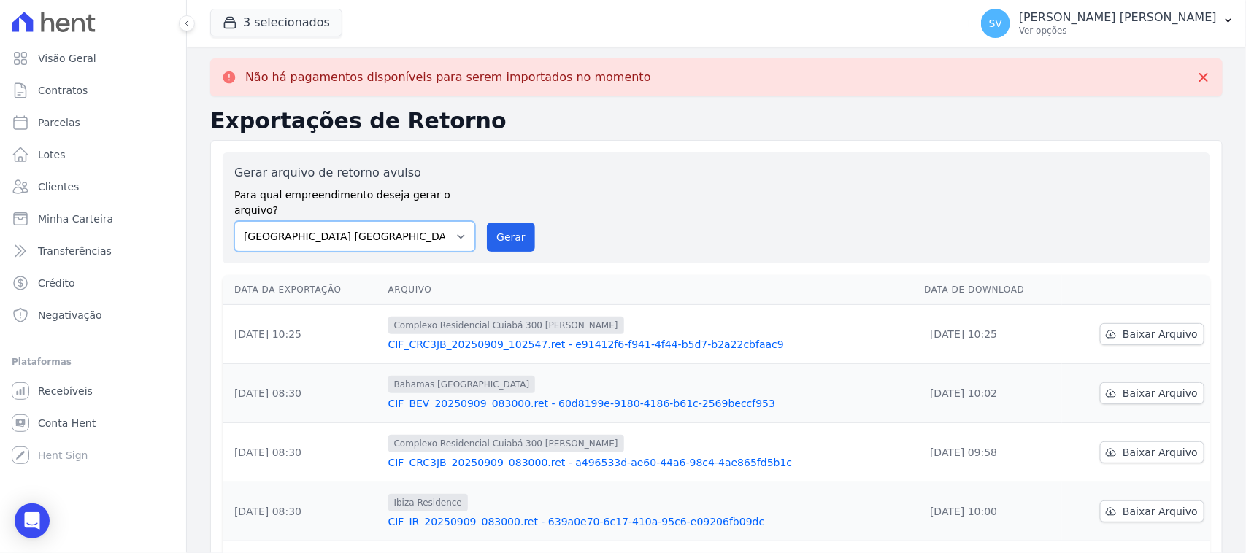
click at [402, 225] on select "[GEOGRAPHIC_DATA] COMPLEXO RESIDENCIAL [GEOGRAPHIC_DATA] 300 - [PERSON_NAME][GE…" at bounding box center [354, 236] width 241 height 31
click at [234, 221] on select "[GEOGRAPHIC_DATA] COMPLEXO RESIDENCIAL [GEOGRAPHIC_DATA] 300 - [PERSON_NAME][GE…" at bounding box center [354, 236] width 241 height 31
drag, startPoint x: 501, startPoint y: 232, endPoint x: 705, endPoint y: 128, distance: 229.6
click at [501, 232] on button "Gerar" at bounding box center [511, 237] width 48 height 29
click at [407, 221] on select "[GEOGRAPHIC_DATA] COMPLEXO RESIDENCIAL [GEOGRAPHIC_DATA] 300 - [PERSON_NAME][GE…" at bounding box center [354, 236] width 241 height 31
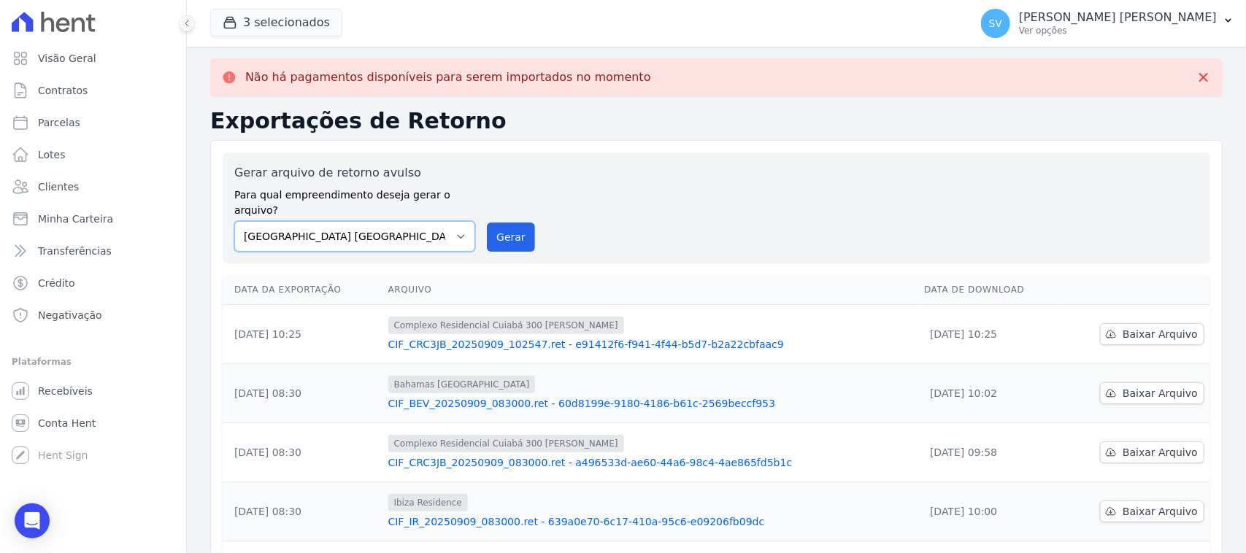
select select "73a372cd-5640-41c8-aaea-11bd74619c10"
click at [234, 221] on select "[GEOGRAPHIC_DATA] COMPLEXO RESIDENCIAL [GEOGRAPHIC_DATA] 300 - [PERSON_NAME][GE…" at bounding box center [354, 236] width 241 height 31
click at [493, 229] on button "Gerar" at bounding box center [511, 237] width 48 height 29
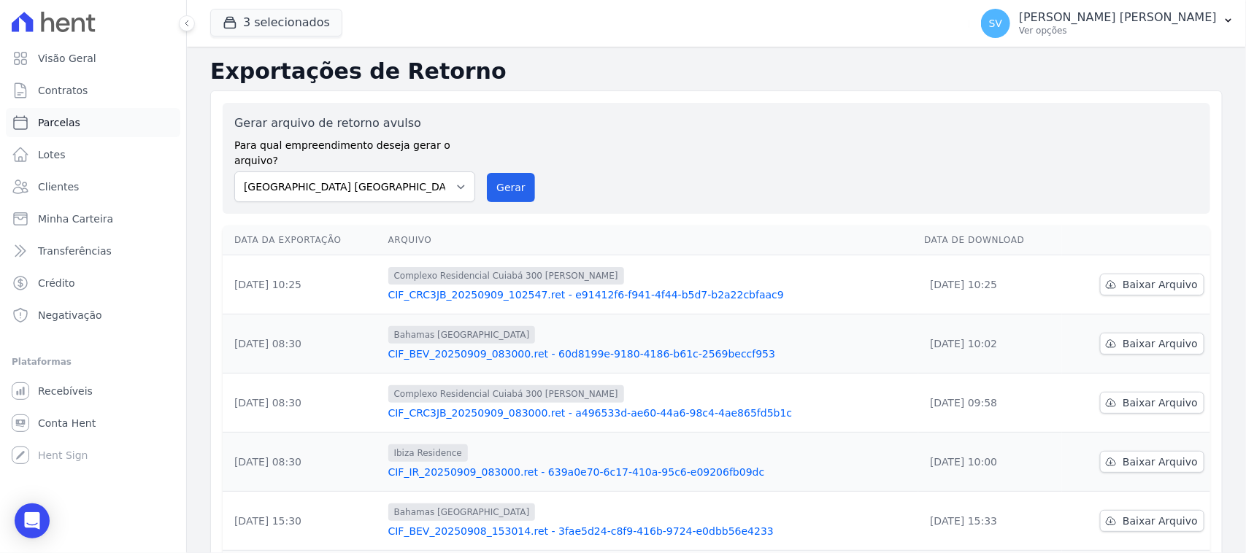
click at [102, 125] on link "Parcelas" at bounding box center [93, 122] width 175 height 29
click at [126, 58] on link "Visão Geral" at bounding box center [93, 58] width 175 height 29
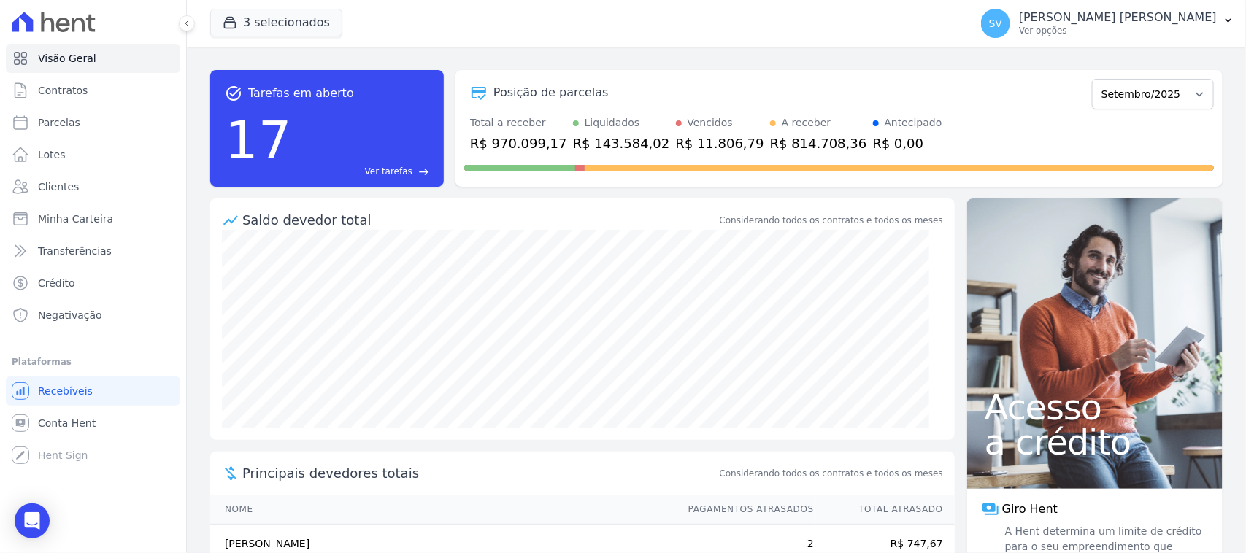
select select
